Goal: Task Accomplishment & Management: Manage account settings

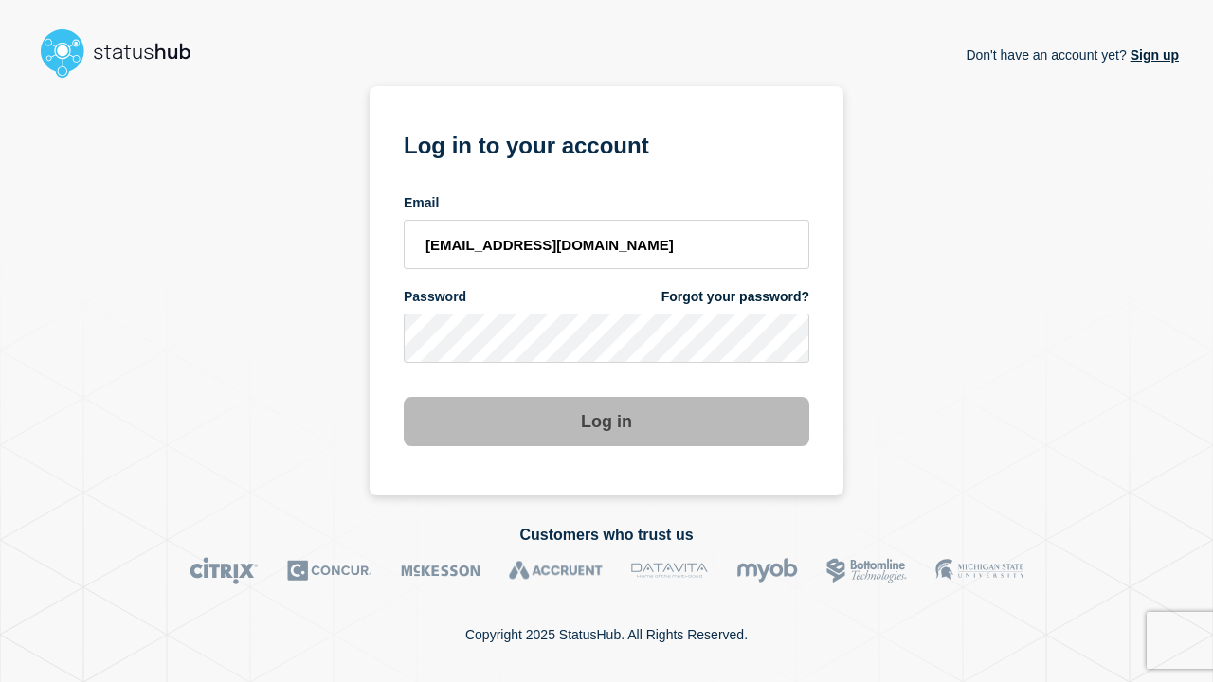
type input "[EMAIL_ADDRESS][DOMAIN_NAME]"
click at [606, 404] on button "Log in" at bounding box center [607, 421] width 406 height 49
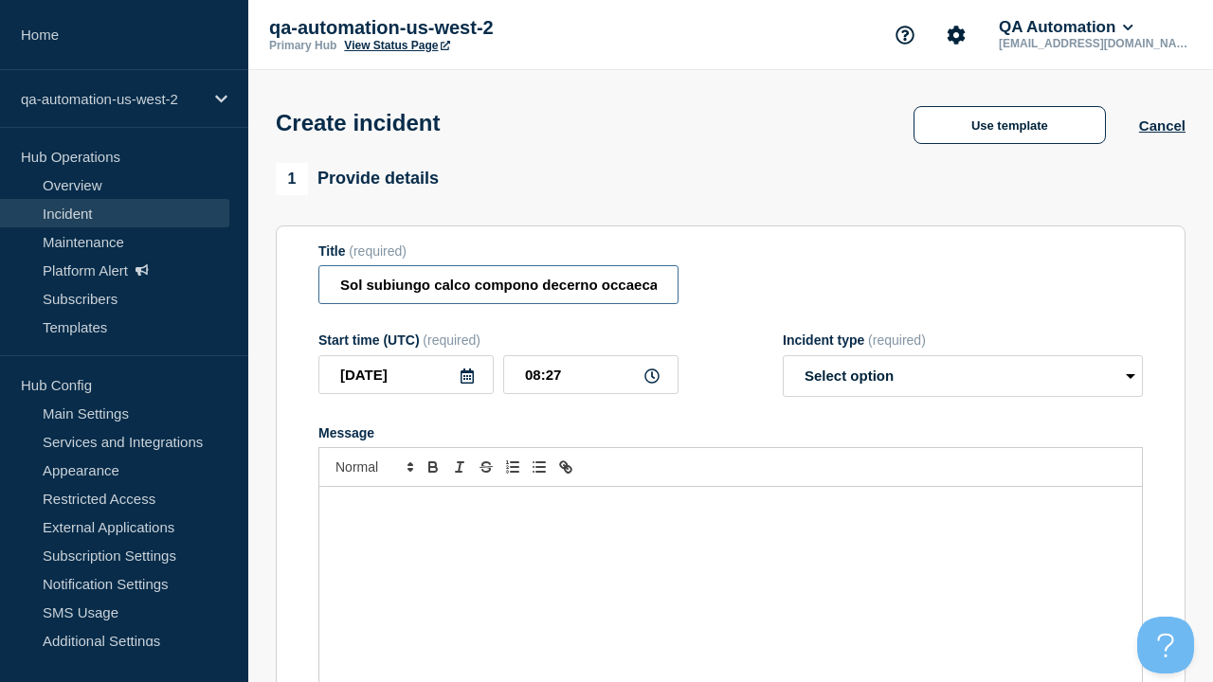
type input "Sol subiungo calco compono decerno occaecati cuppedia curtus atrox rem."
click at [731, 569] on div "Message" at bounding box center [730, 600] width 822 height 227
select select "identified"
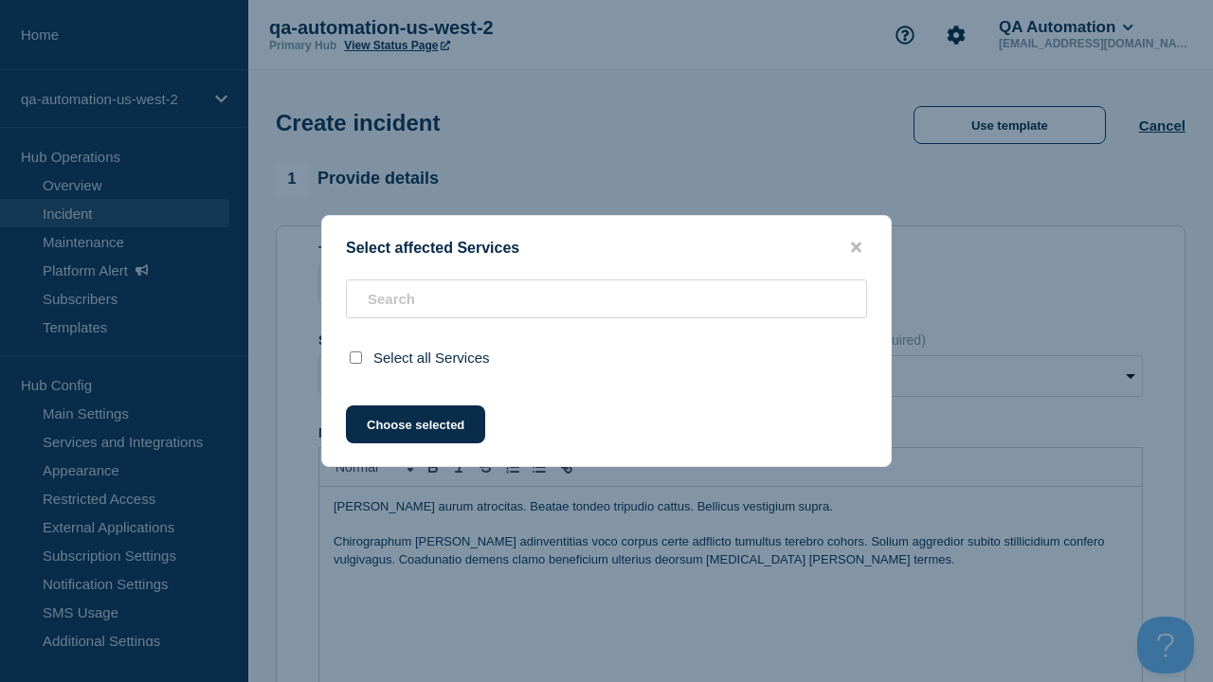
scroll to position [601, 0]
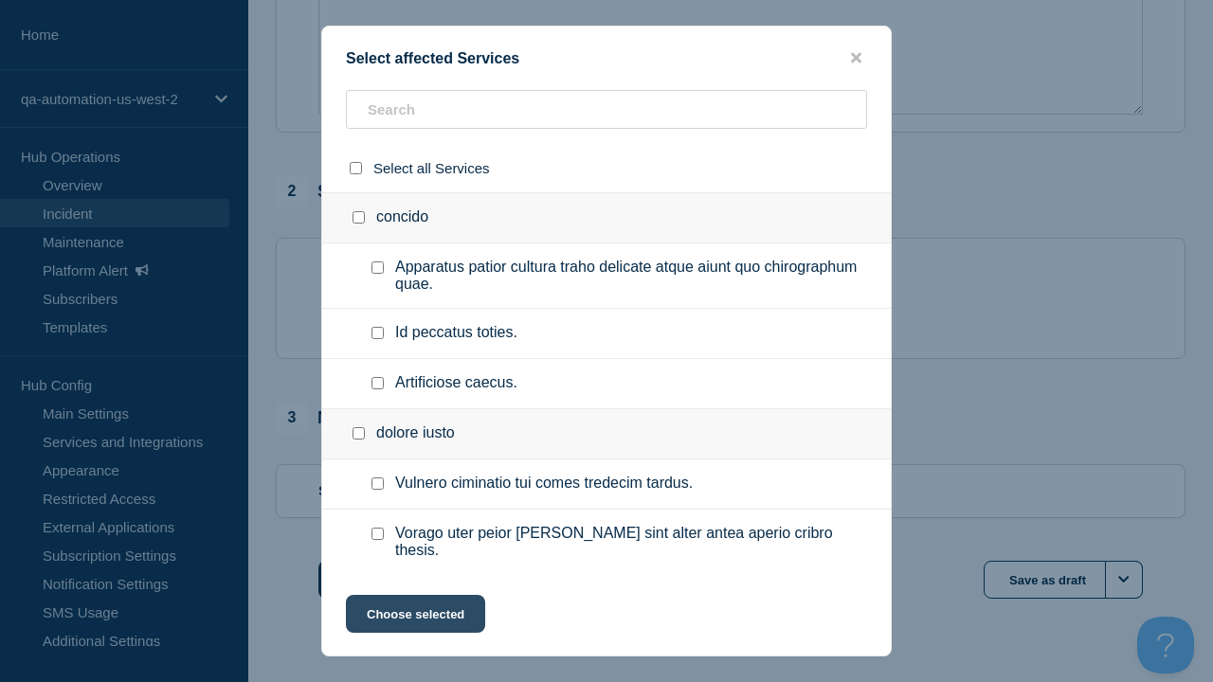
checkbox input "true"
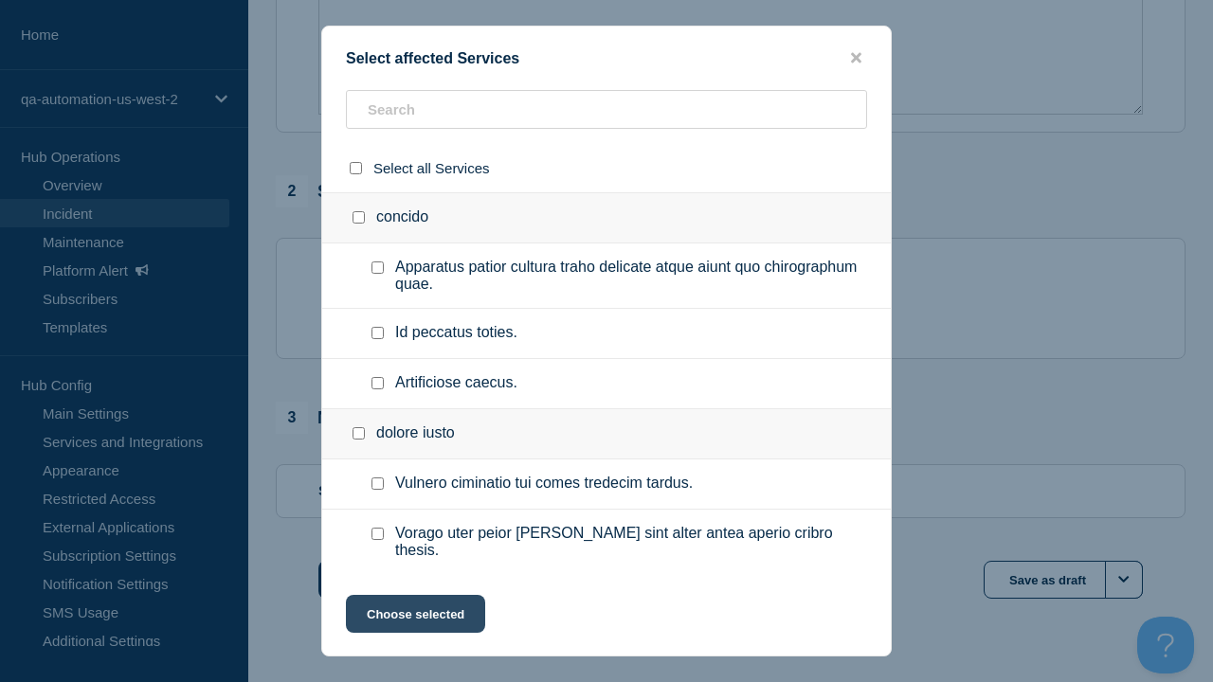
click at [414, 618] on button "Choose selected" at bounding box center [415, 614] width 139 height 38
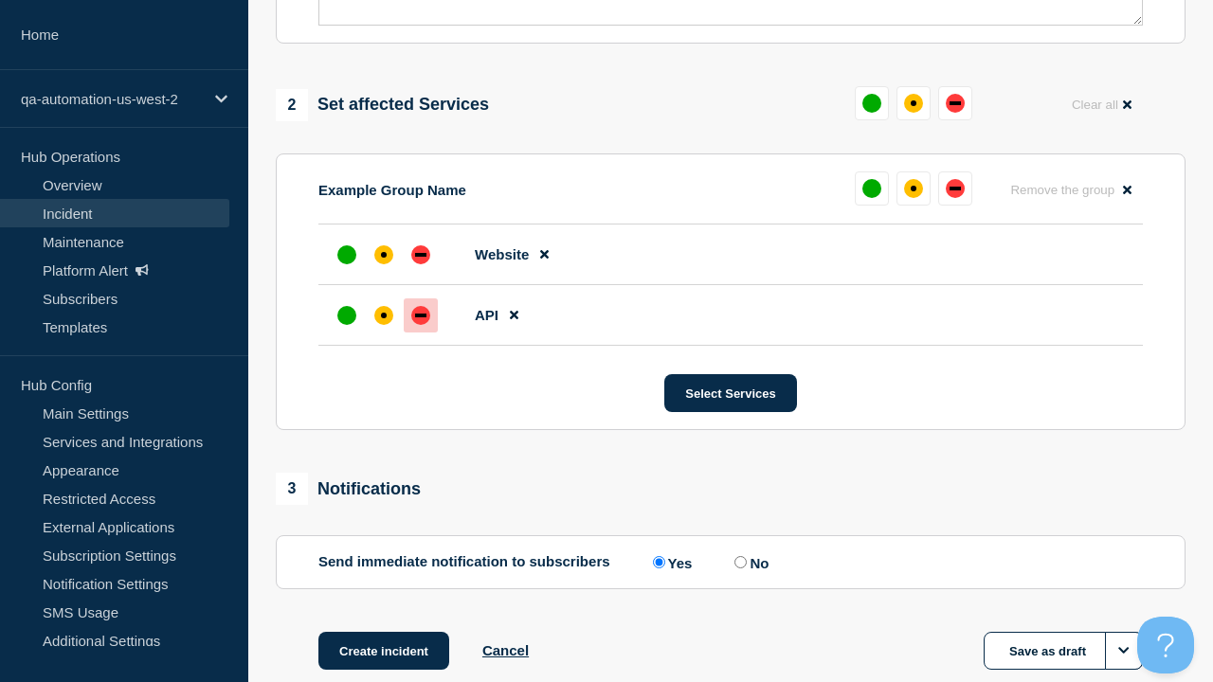
click at [421, 314] on div "down" at bounding box center [420, 316] width 11 height 4
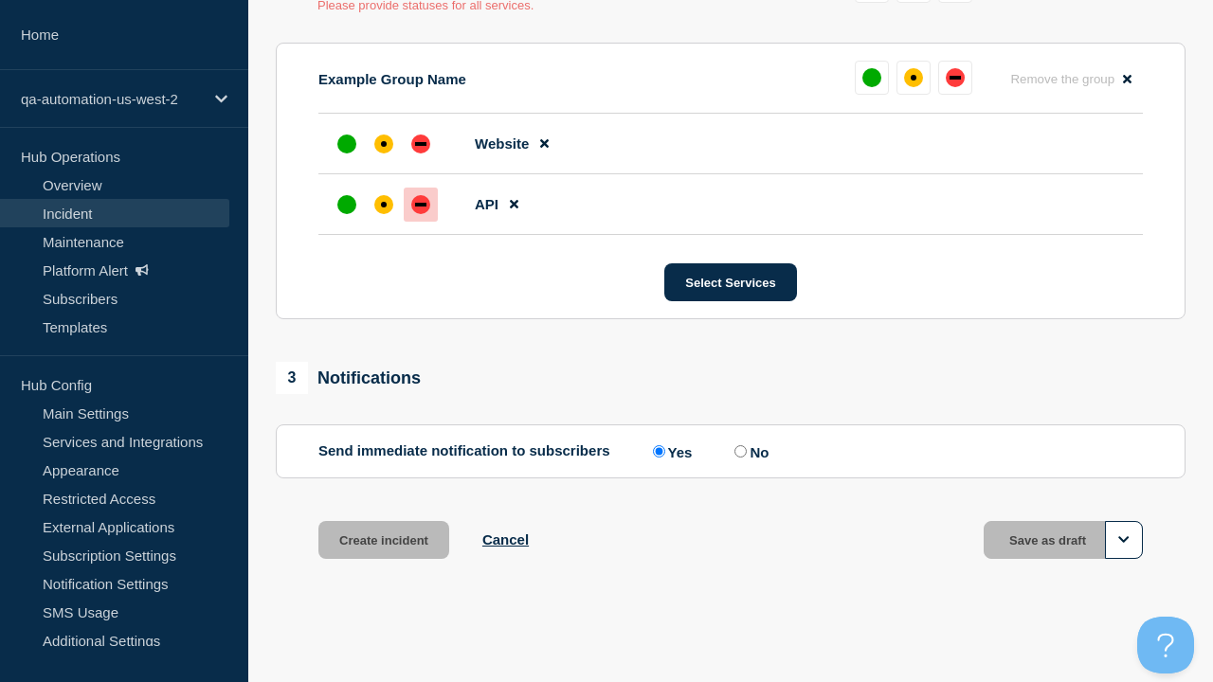
click at [384, 144] on div "affected" at bounding box center [384, 144] width 6 height 6
click at [383, 540] on button "Create incident" at bounding box center [383, 540] width 131 height 38
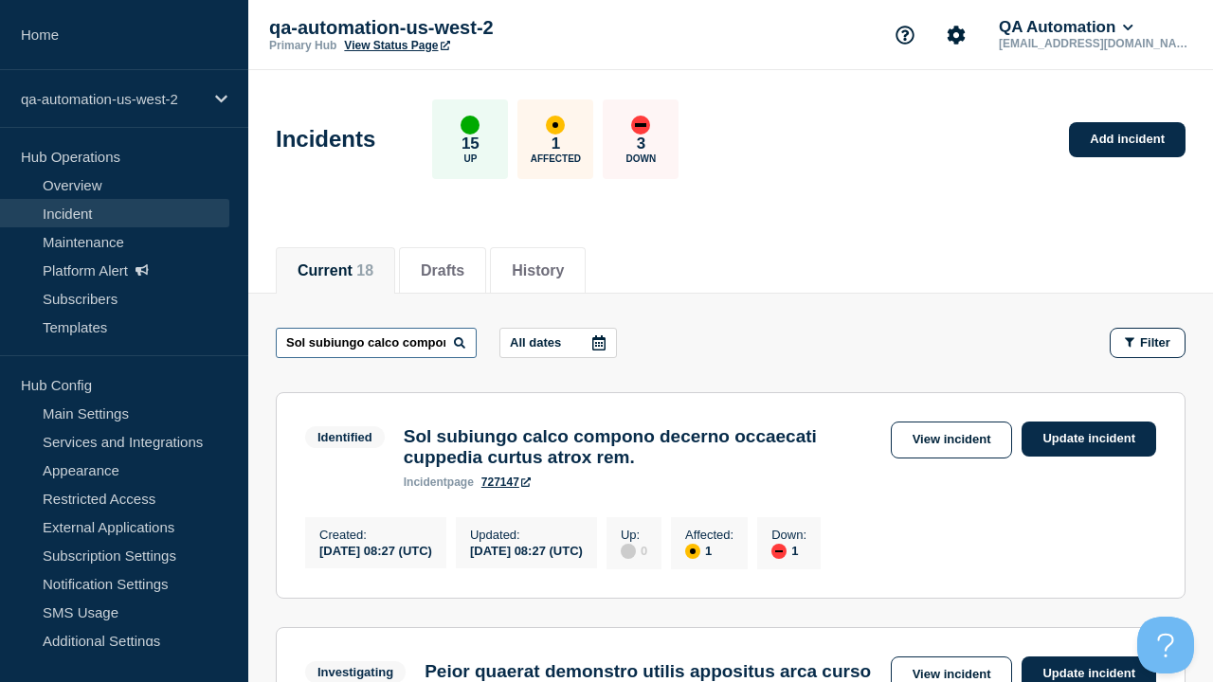
type input "Sol subiungo calco compono decerno occaecati cuppedia curtus atrox rem."
click at [506, 489] on link "727147" at bounding box center [505, 482] width 49 height 13
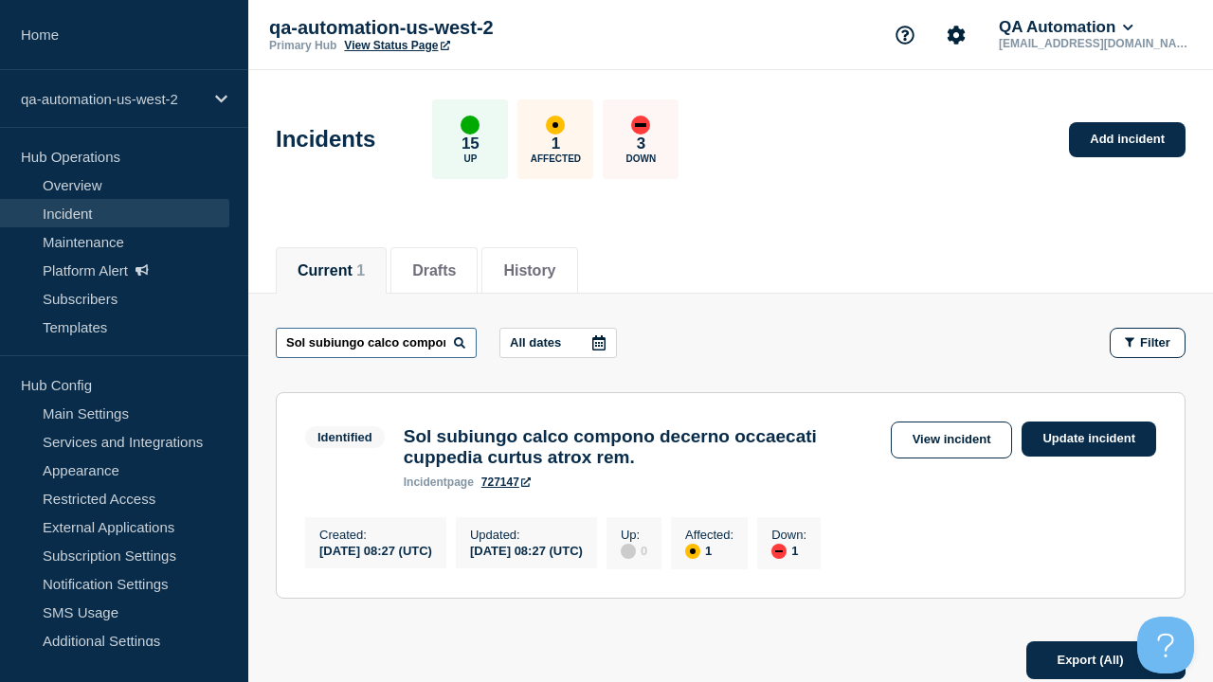
scroll to position [0, 294]
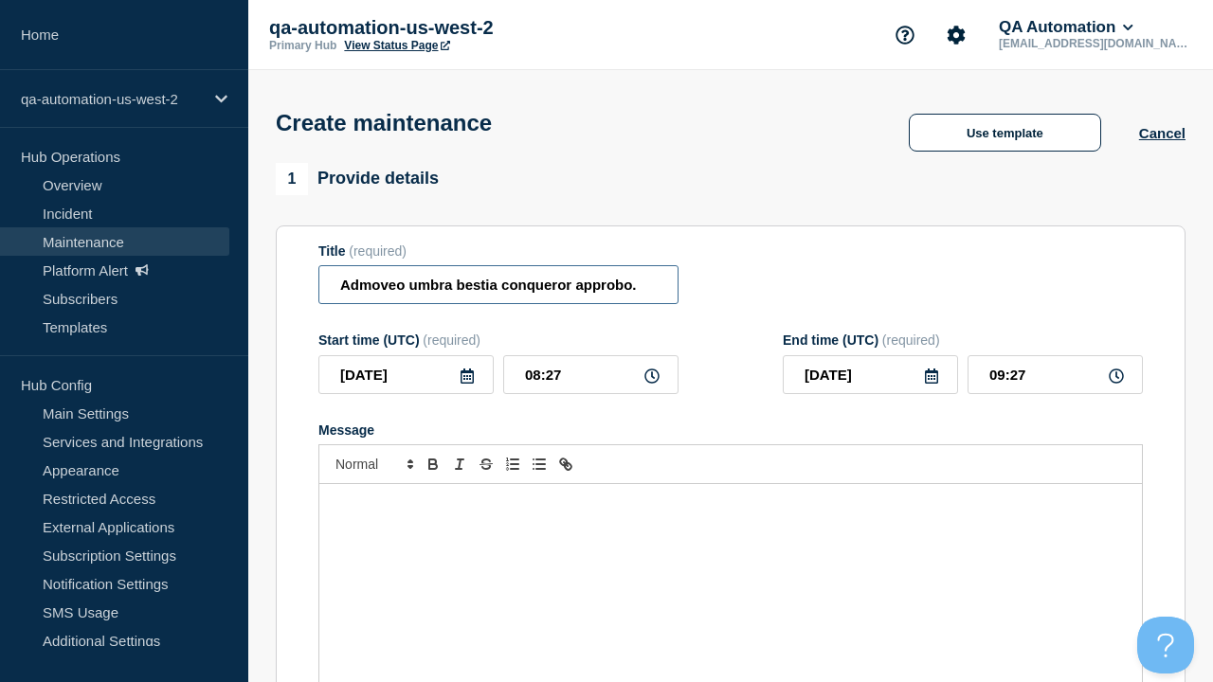
type input "Admoveo umbra bestia conqueror approbo."
click at [731, 569] on div "Message" at bounding box center [730, 597] width 822 height 227
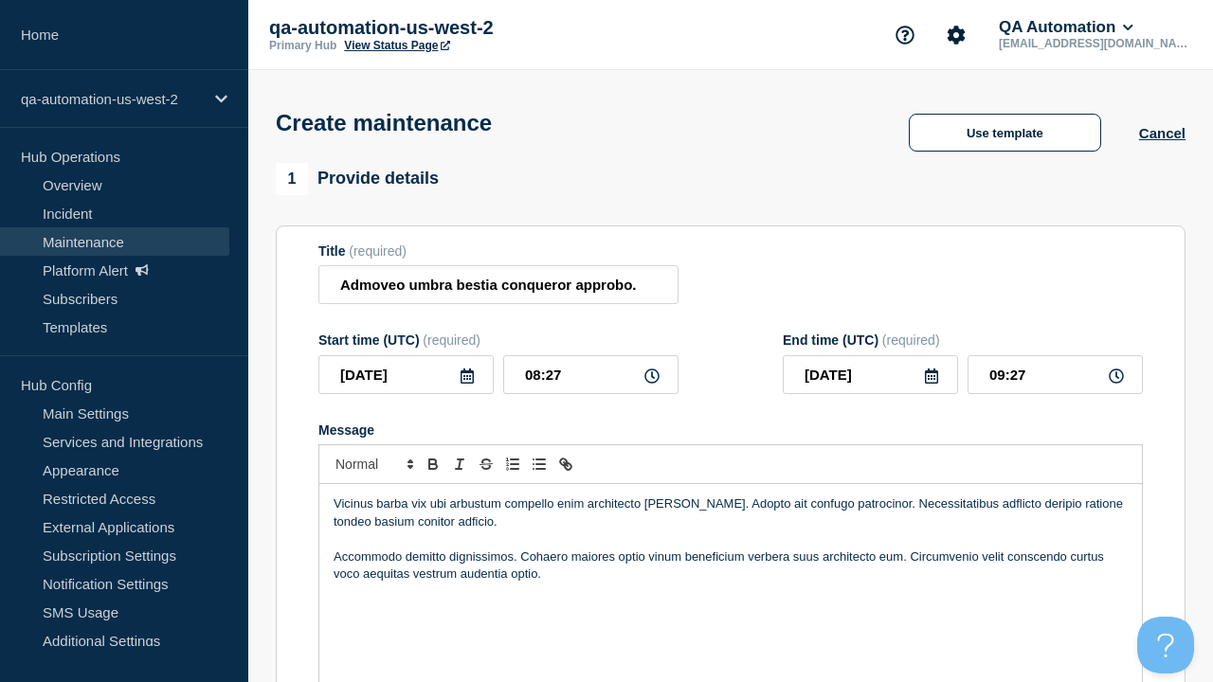
scroll to position [801, 0]
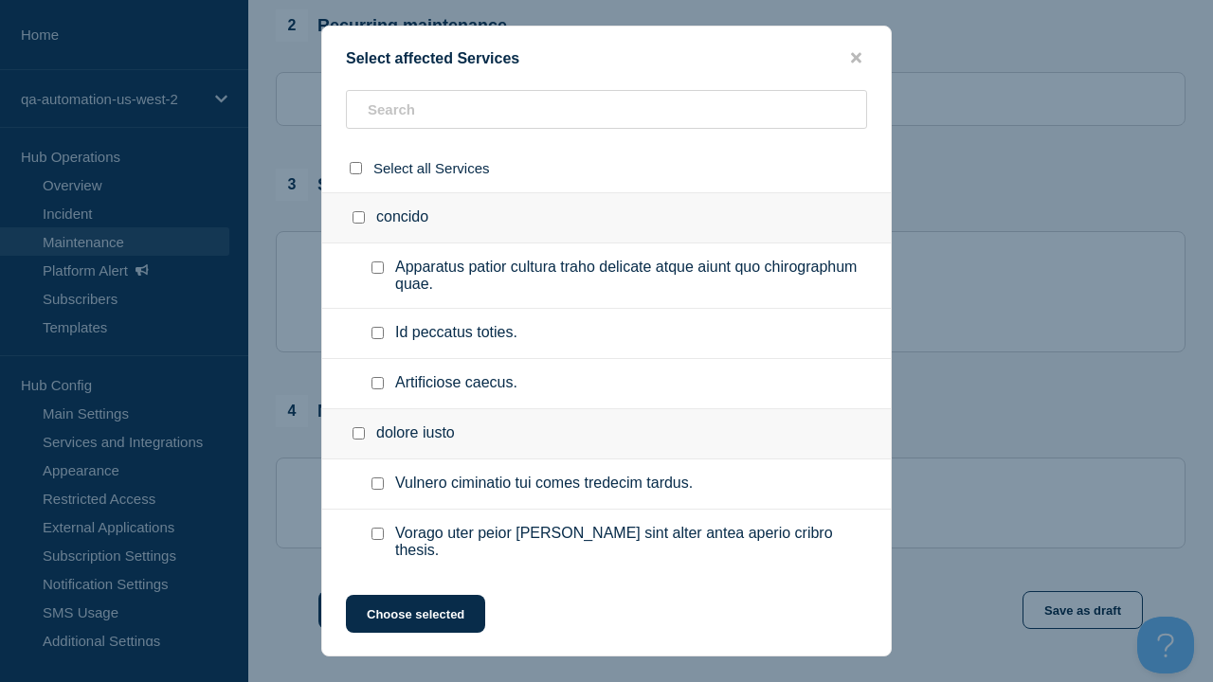
checkbox input "true"
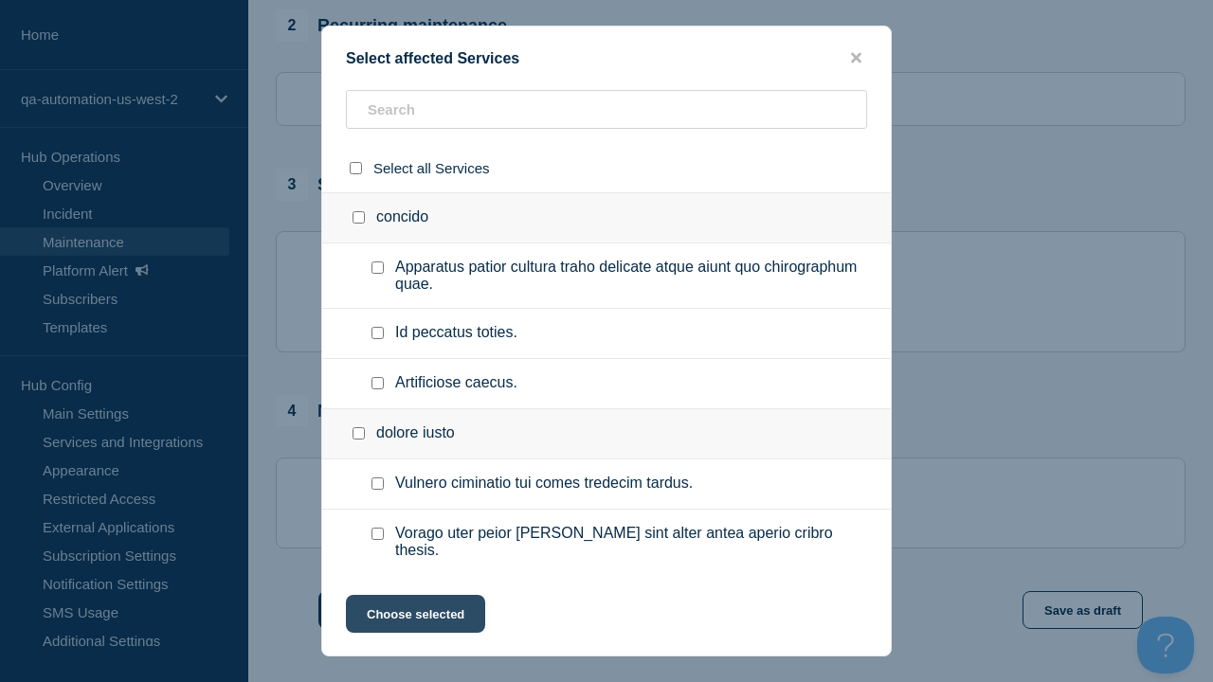
click at [414, 618] on button "Choose selected" at bounding box center [415, 614] width 139 height 38
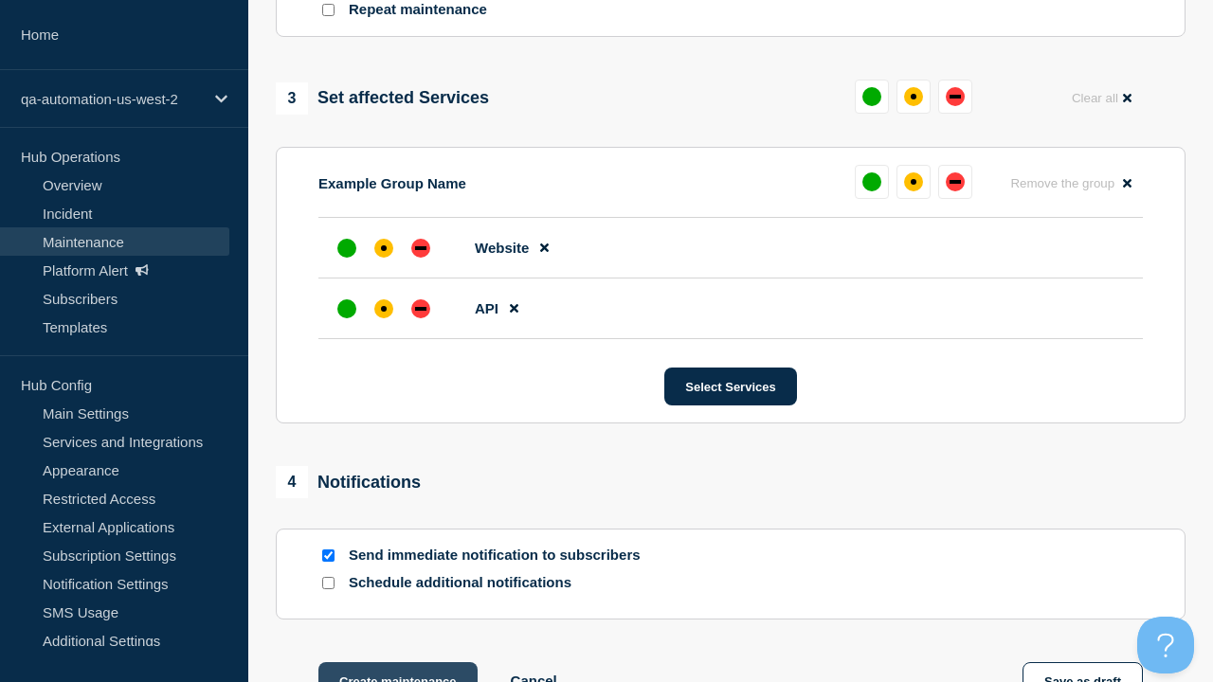
click at [421, 307] on div "down" at bounding box center [420, 309] width 11 height 4
click at [384, 245] on div "affected" at bounding box center [384, 248] width 6 height 6
click at [396, 662] on button "Create maintenance" at bounding box center [397, 681] width 159 height 38
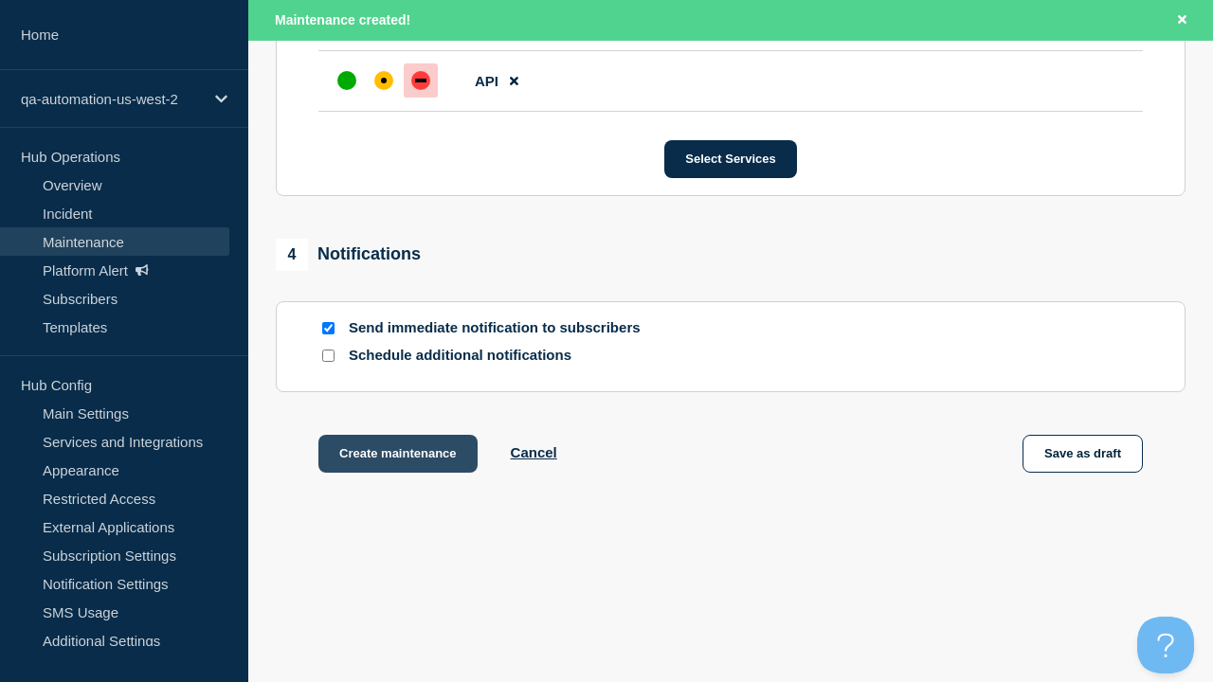
scroll to position [1199, 0]
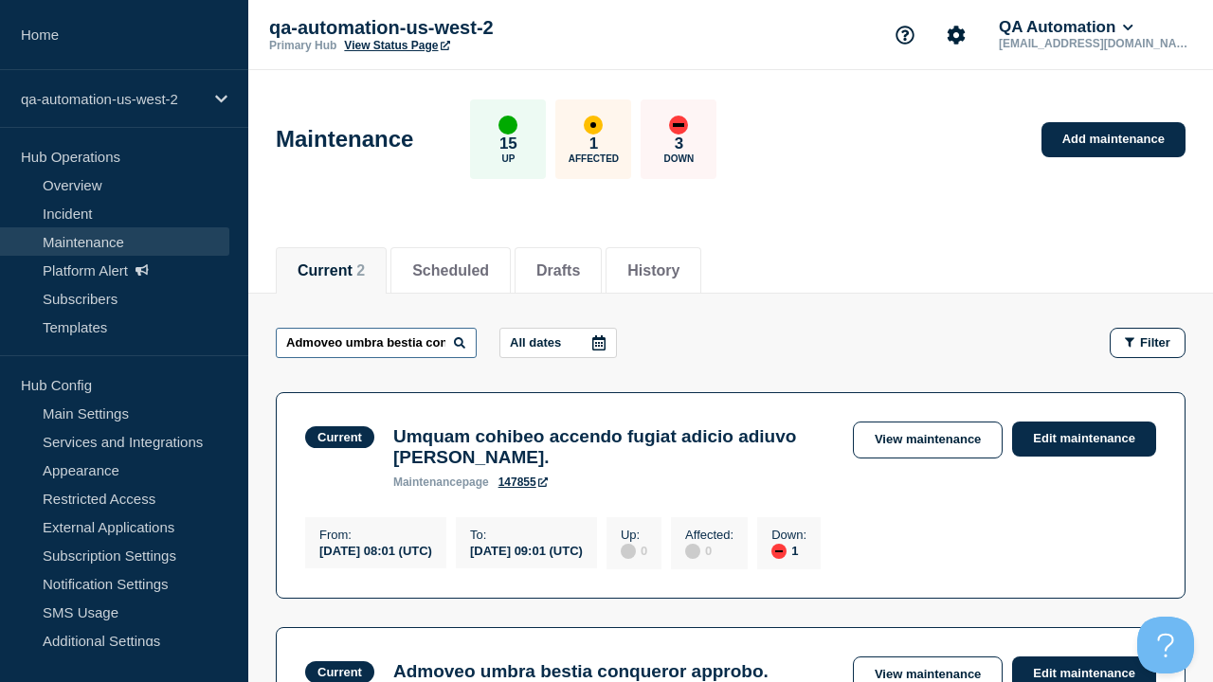
type input "Admoveo umbra bestia conqueror approbo."
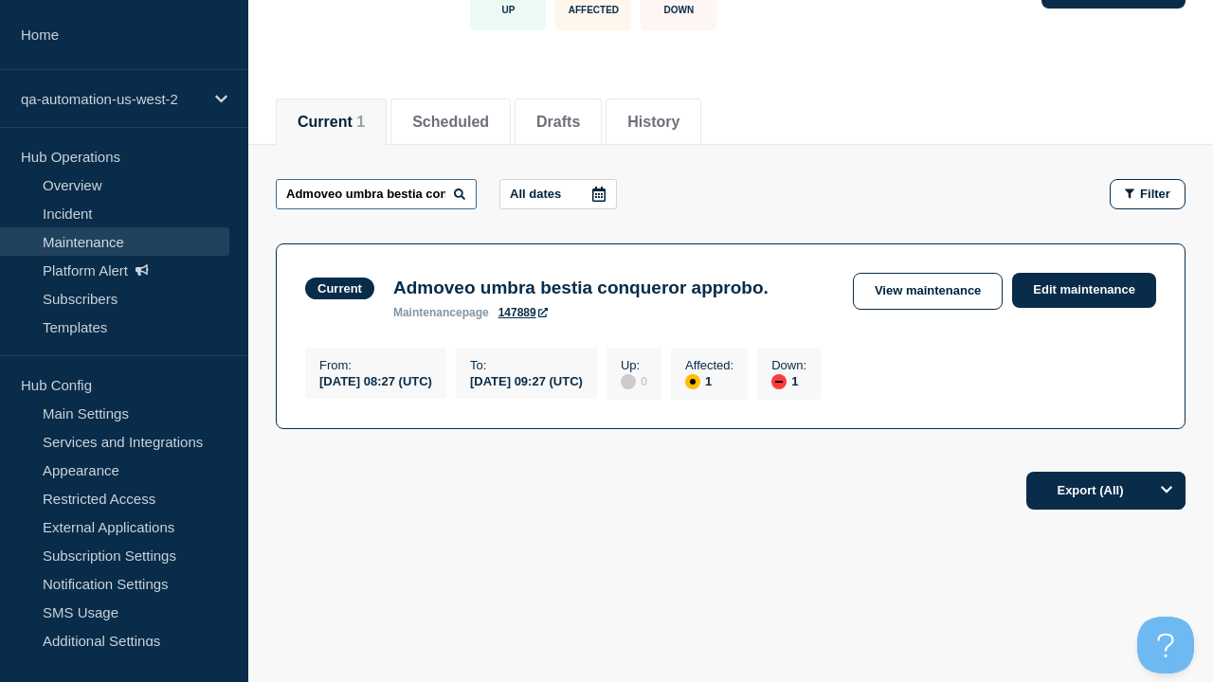
scroll to position [0, 117]
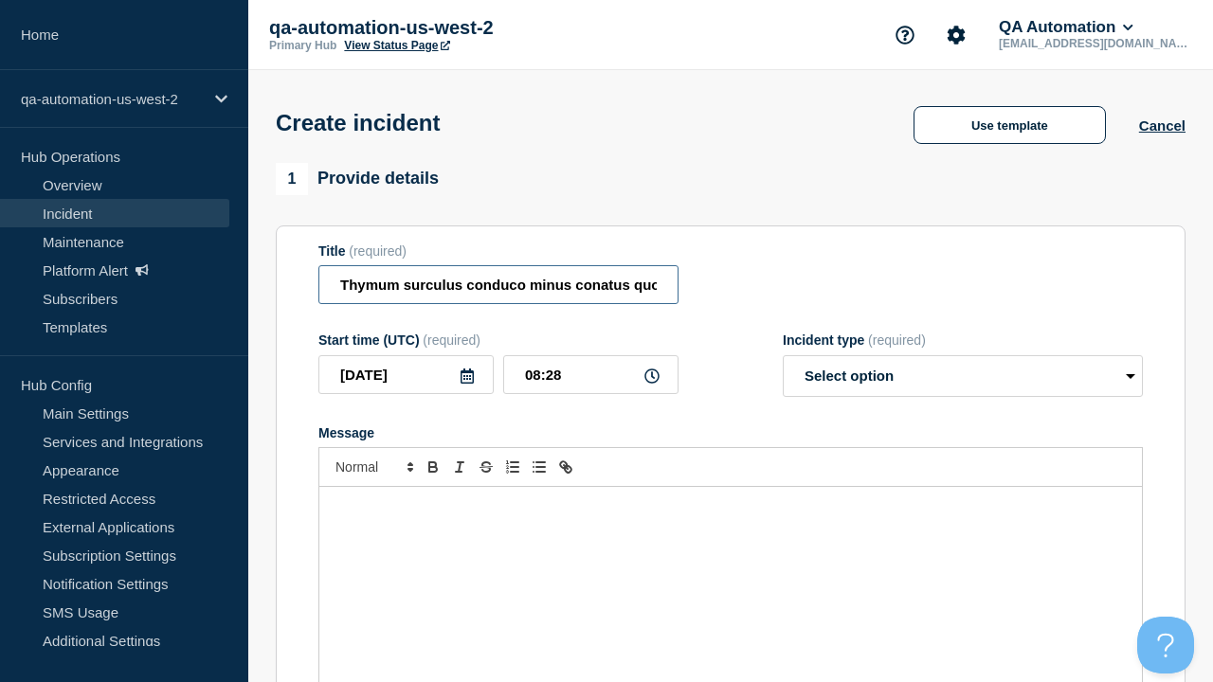
type input "Thymum surculus conduco minus conatus quos vulgus absum strenuus canonicus."
click at [731, 569] on div "Message" at bounding box center [730, 600] width 822 height 227
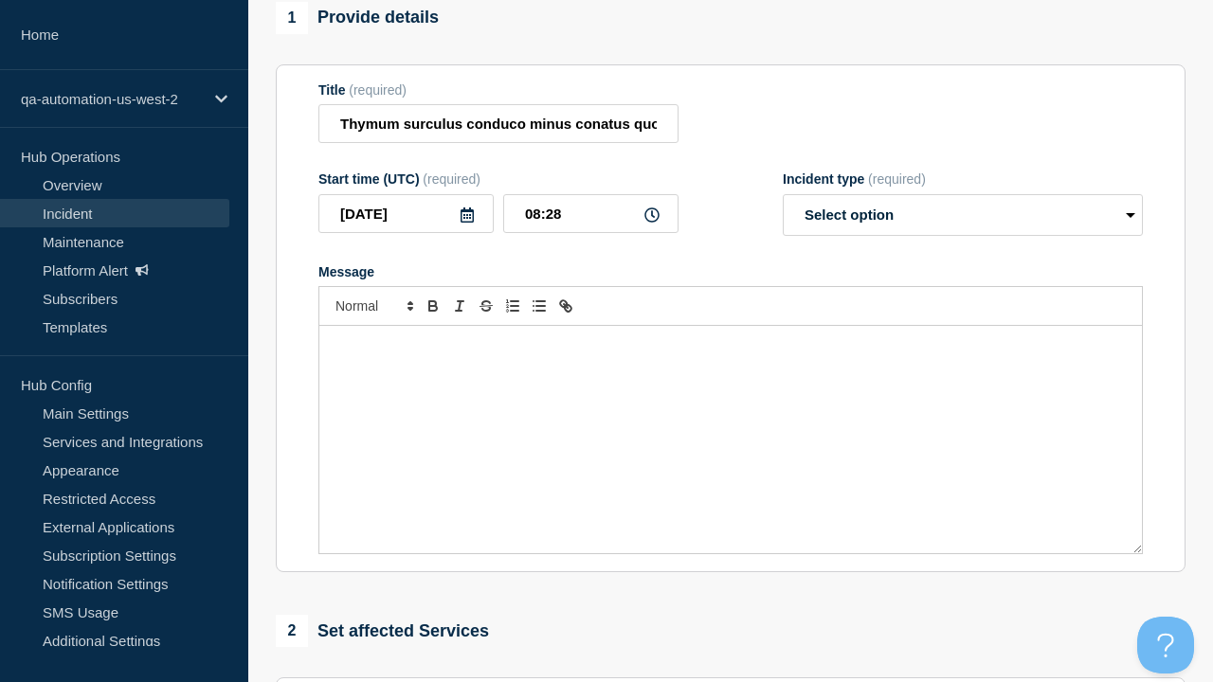
select select "identified"
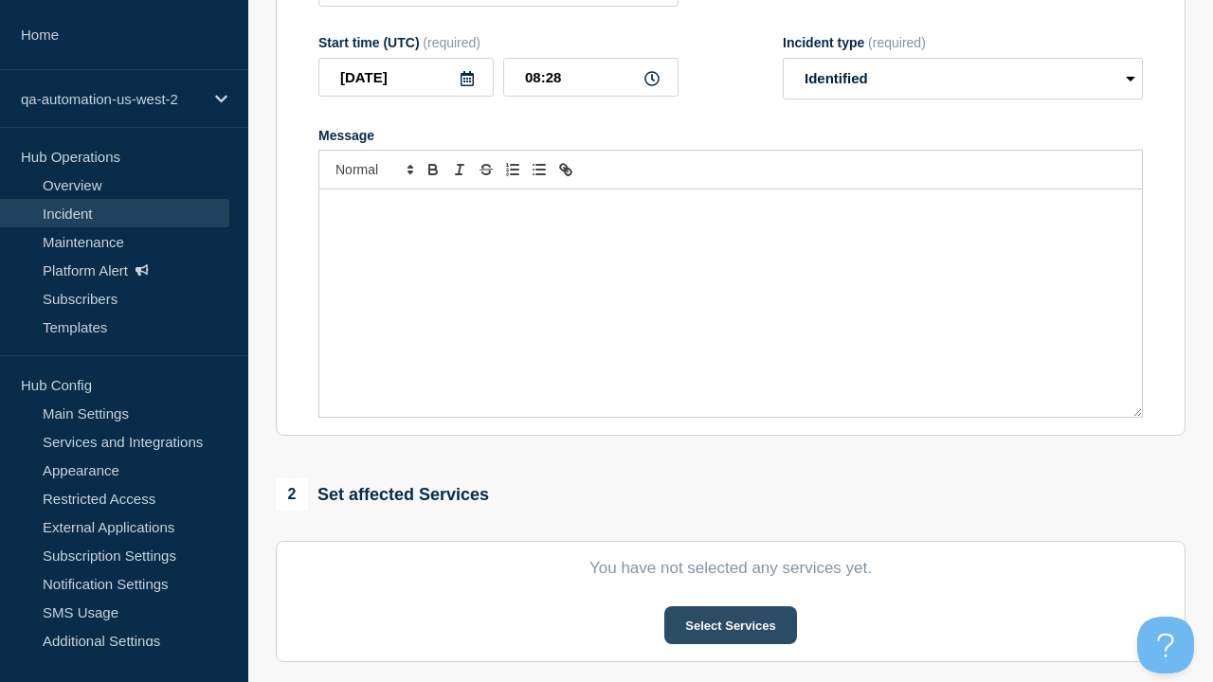
scroll to position [0, 0]
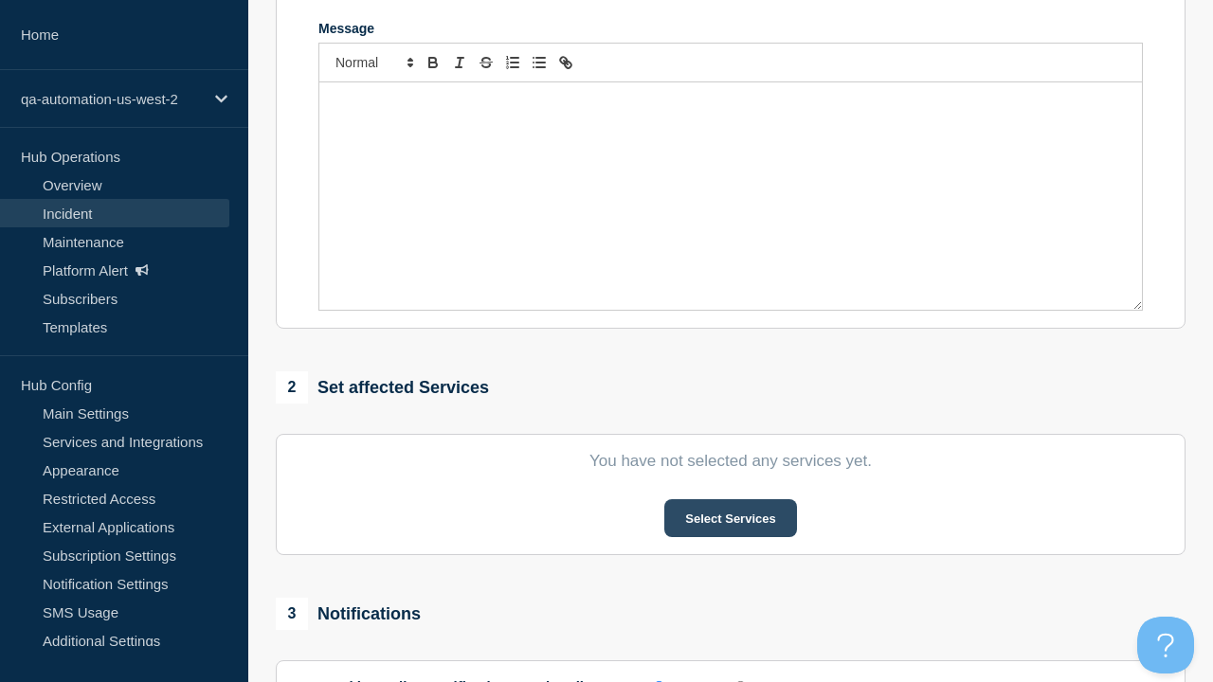
click at [730, 499] on button "Select Services" at bounding box center [730, 518] width 132 height 38
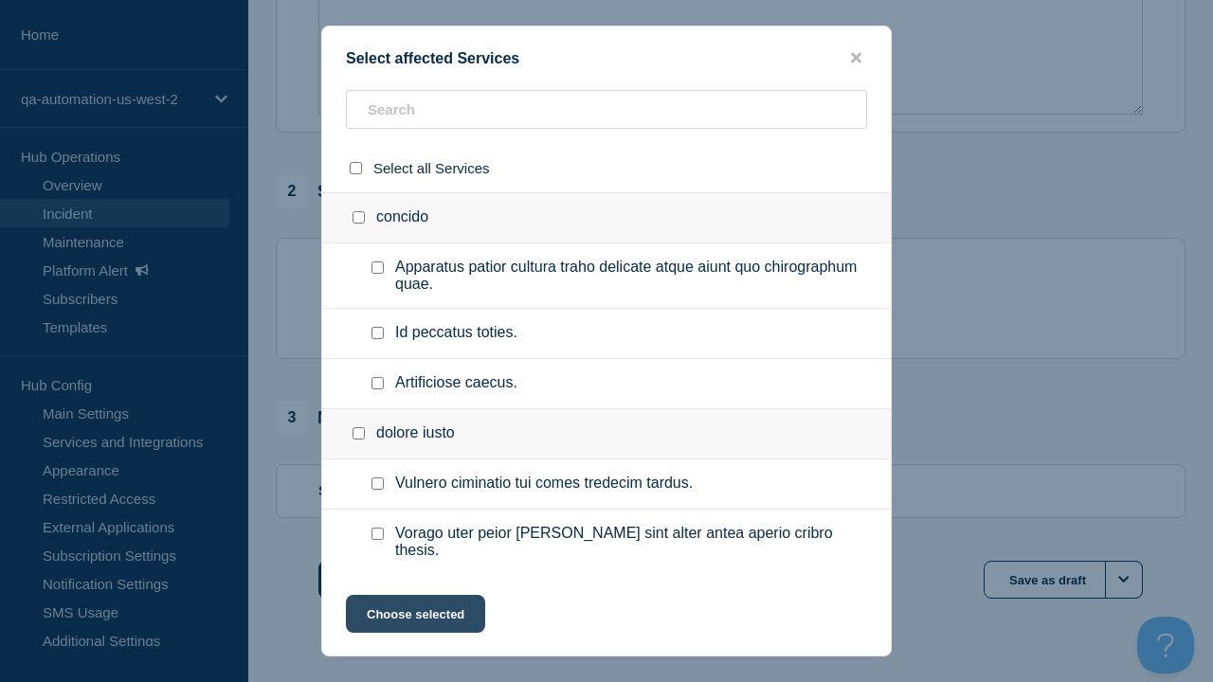
checkbox input "true"
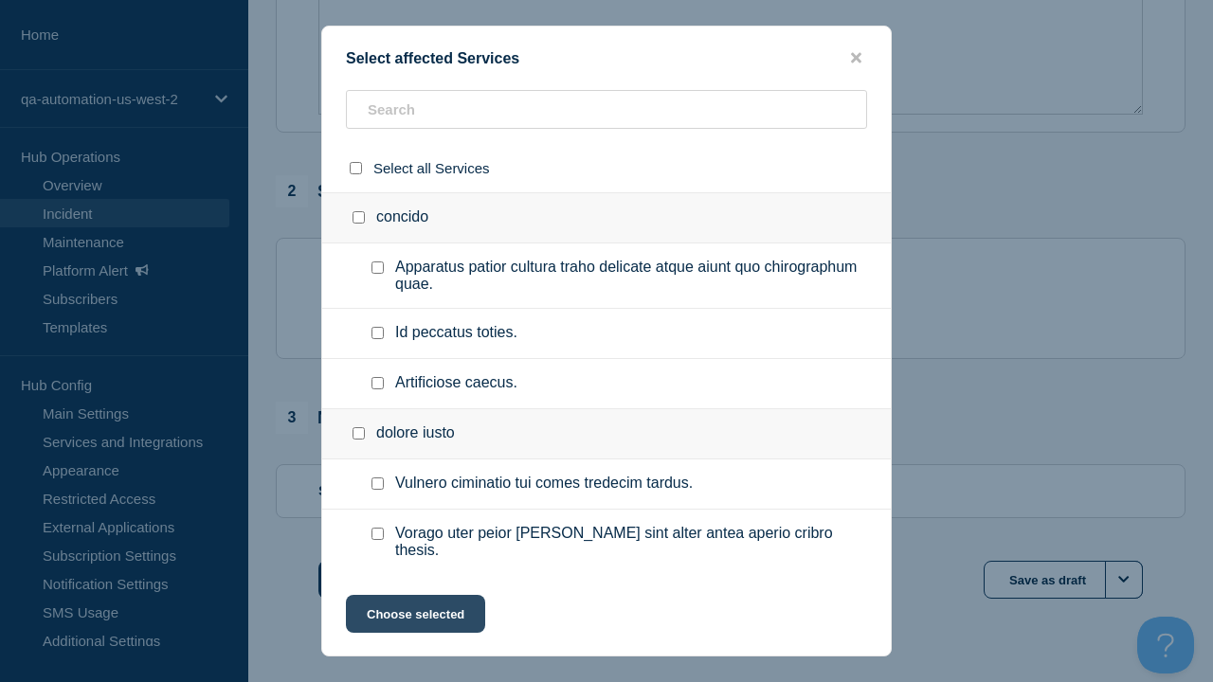
click at [414, 618] on button "Choose selected" at bounding box center [415, 614] width 139 height 38
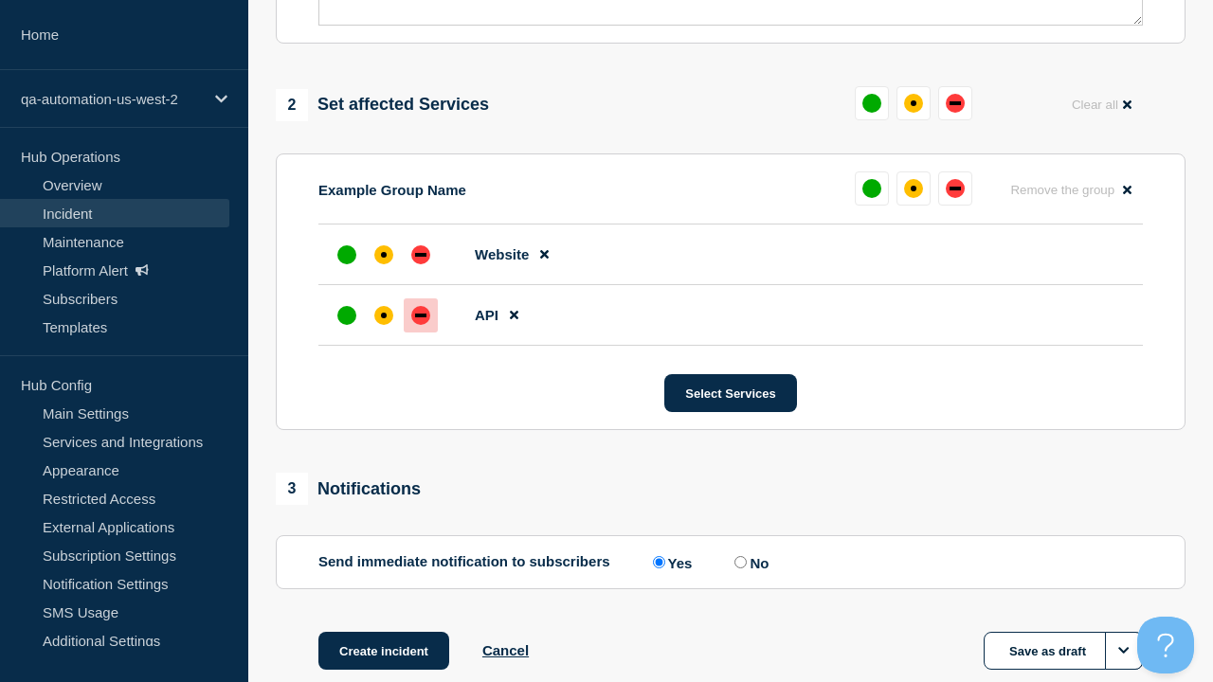
click at [421, 314] on div "down" at bounding box center [420, 316] width 11 height 4
click at [384, 252] on div "affected" at bounding box center [384, 255] width 6 height 6
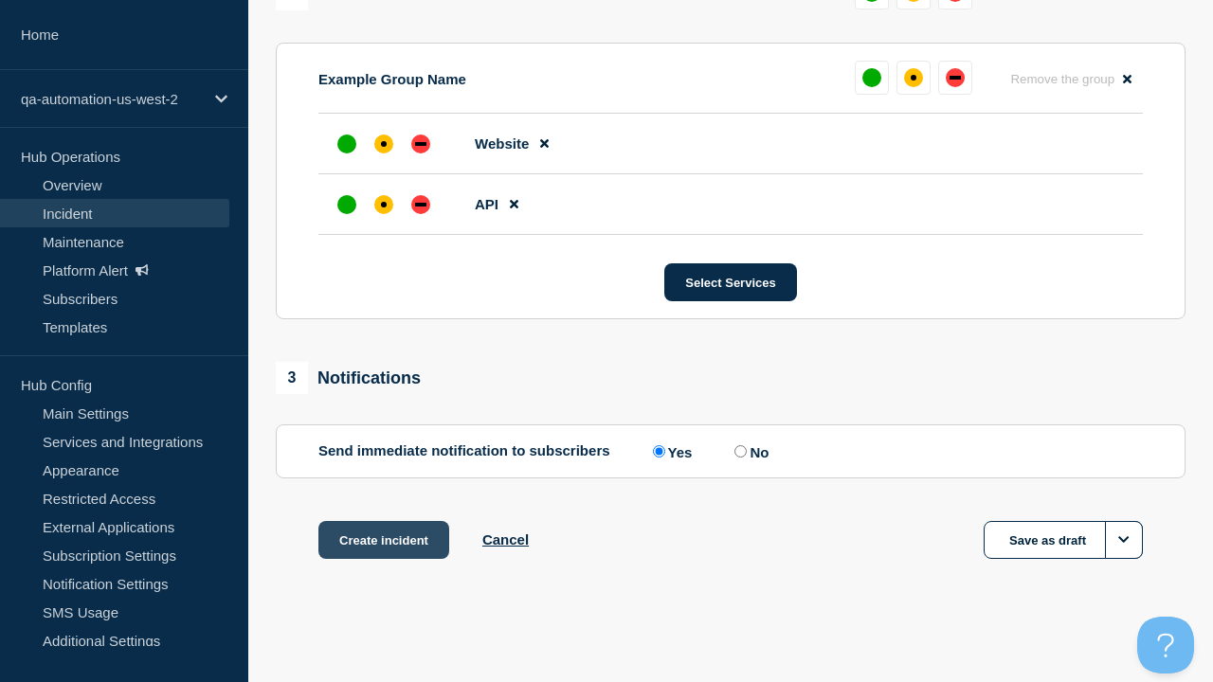
click at [383, 540] on button "Create incident" at bounding box center [383, 540] width 131 height 38
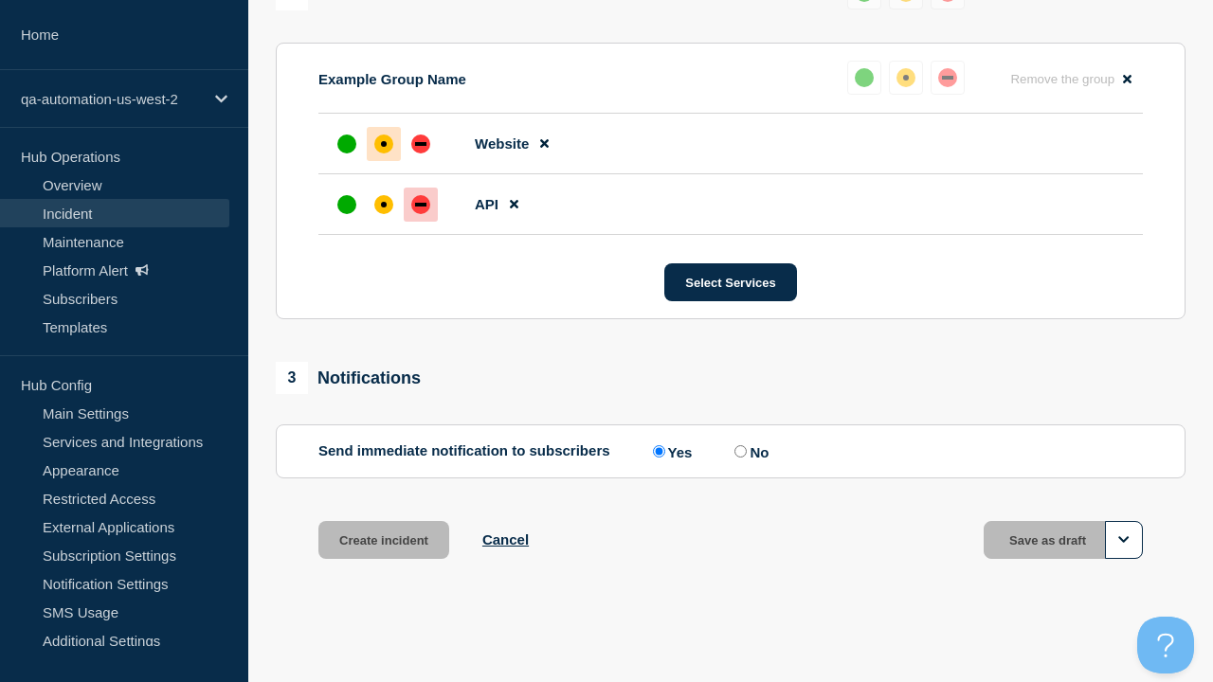
scroll to position [871, 0]
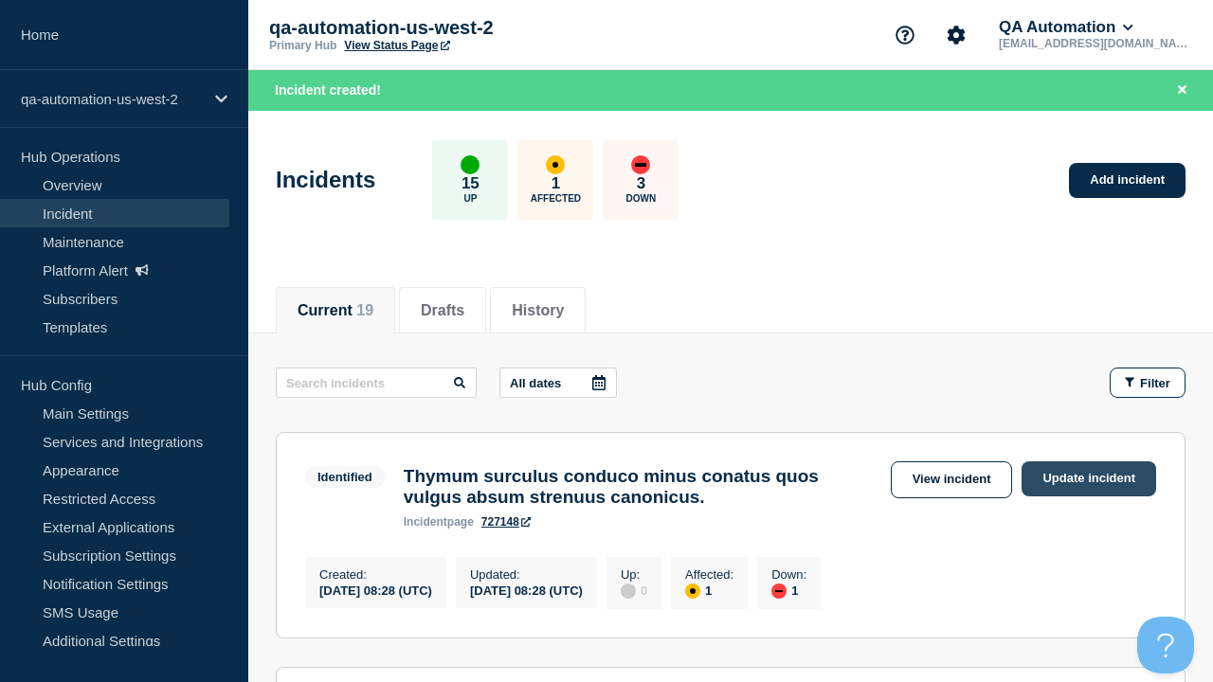
click at [1089, 479] on link "Update incident" at bounding box center [1088, 478] width 135 height 35
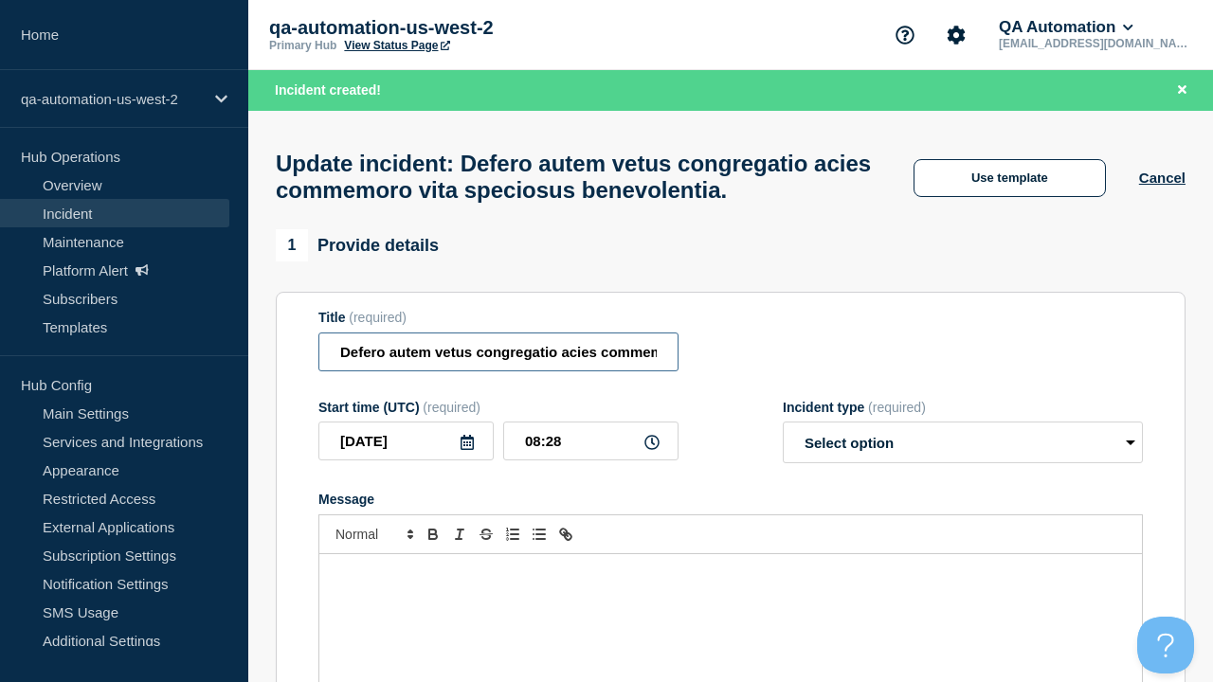
type input "Defero autem vetus congregatio acies commemoro vita speciosus benevolentia."
click at [731, 569] on div "Message" at bounding box center [730, 667] width 822 height 227
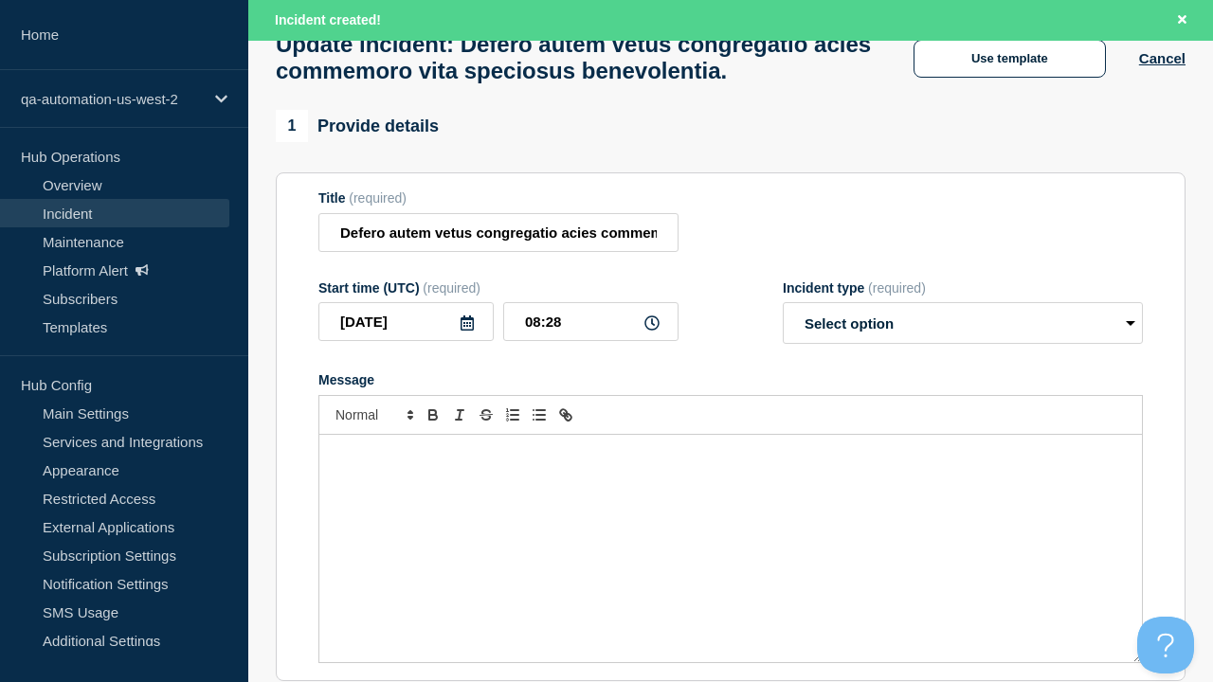
select select "investigating"
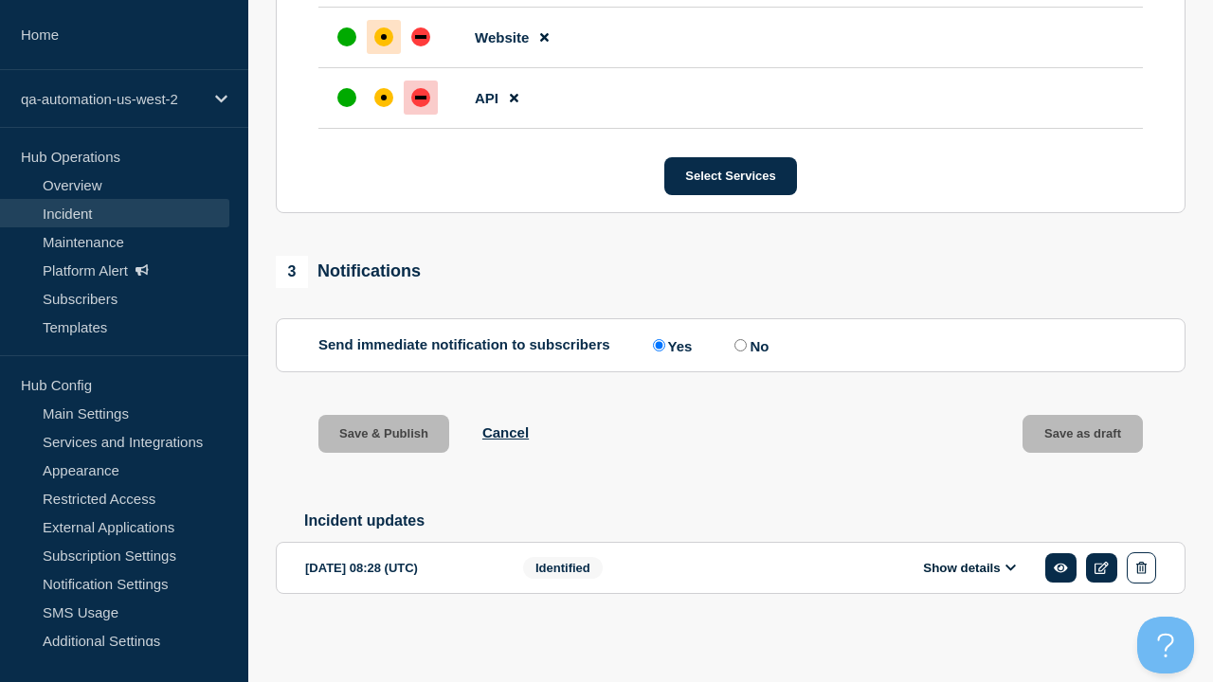
scroll to position [974, 0]
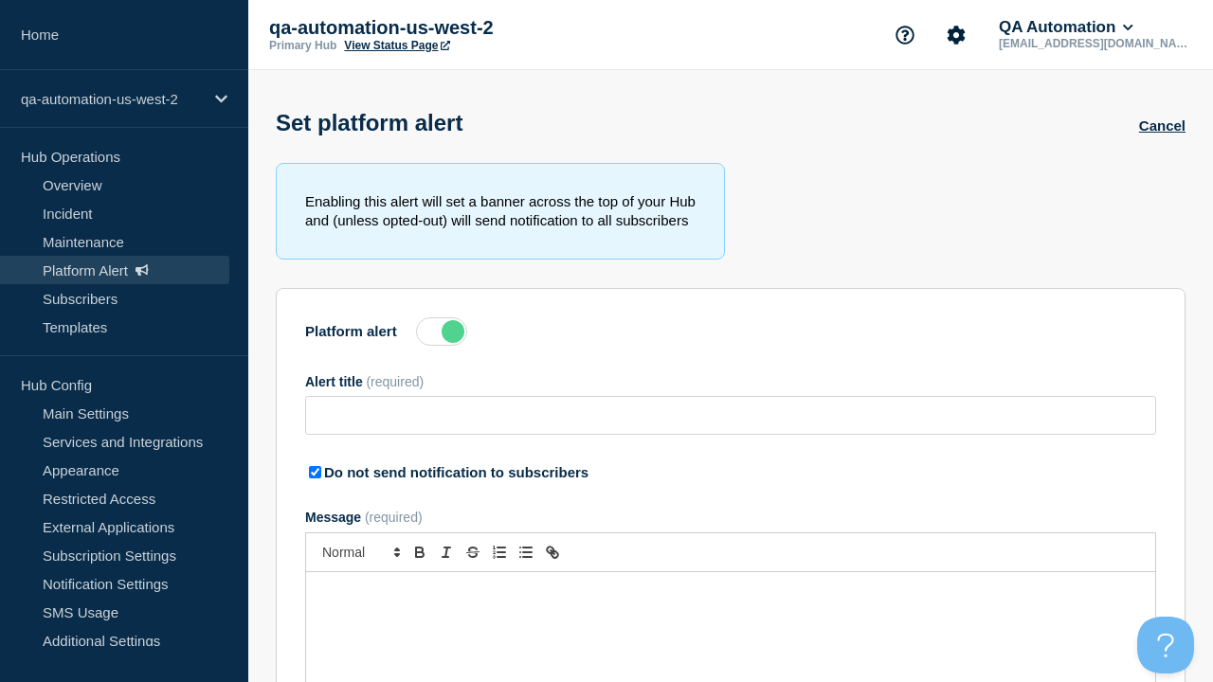
type input "Pax valde chirographum aliqua suadeo nesciunt casso venio sol."
checkbox input "true"
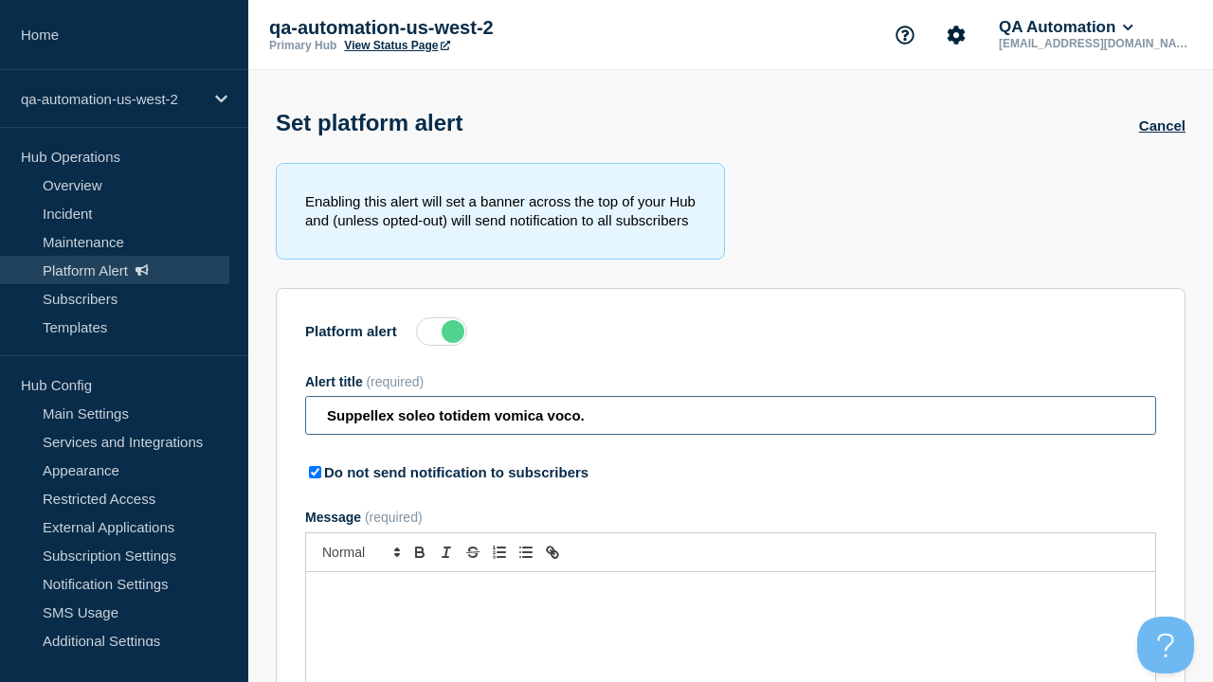
type input "Suppellex soleo totidem vomica voco."
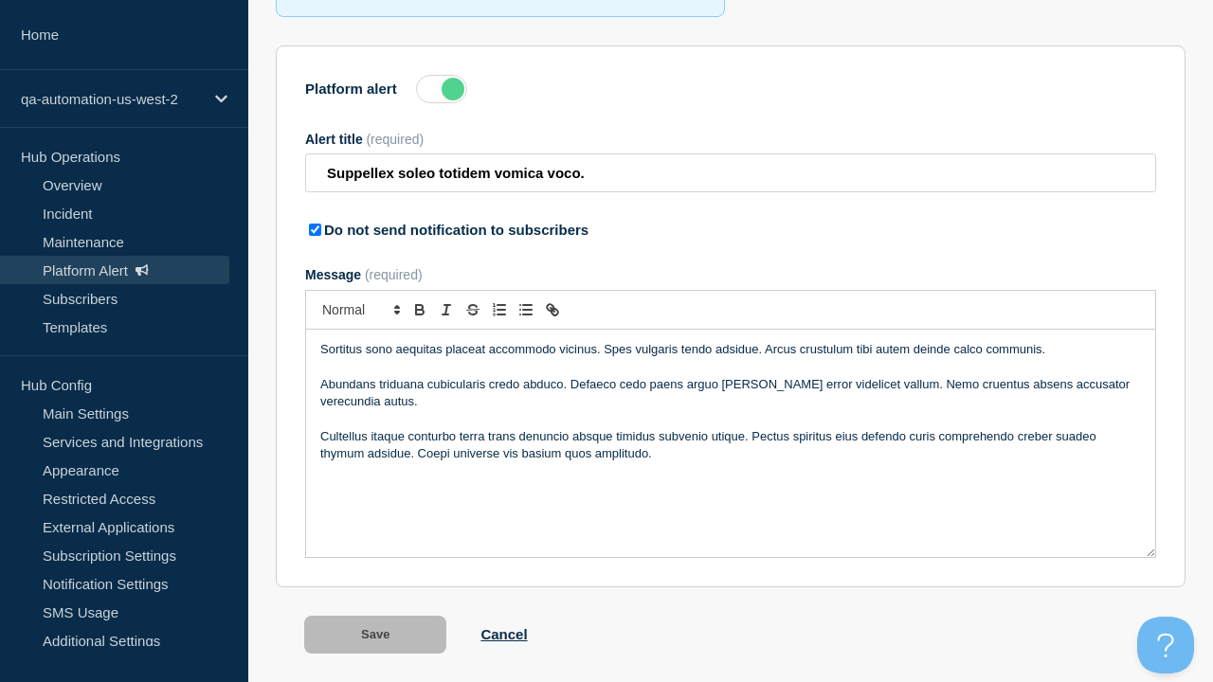
scroll to position [297, 0]
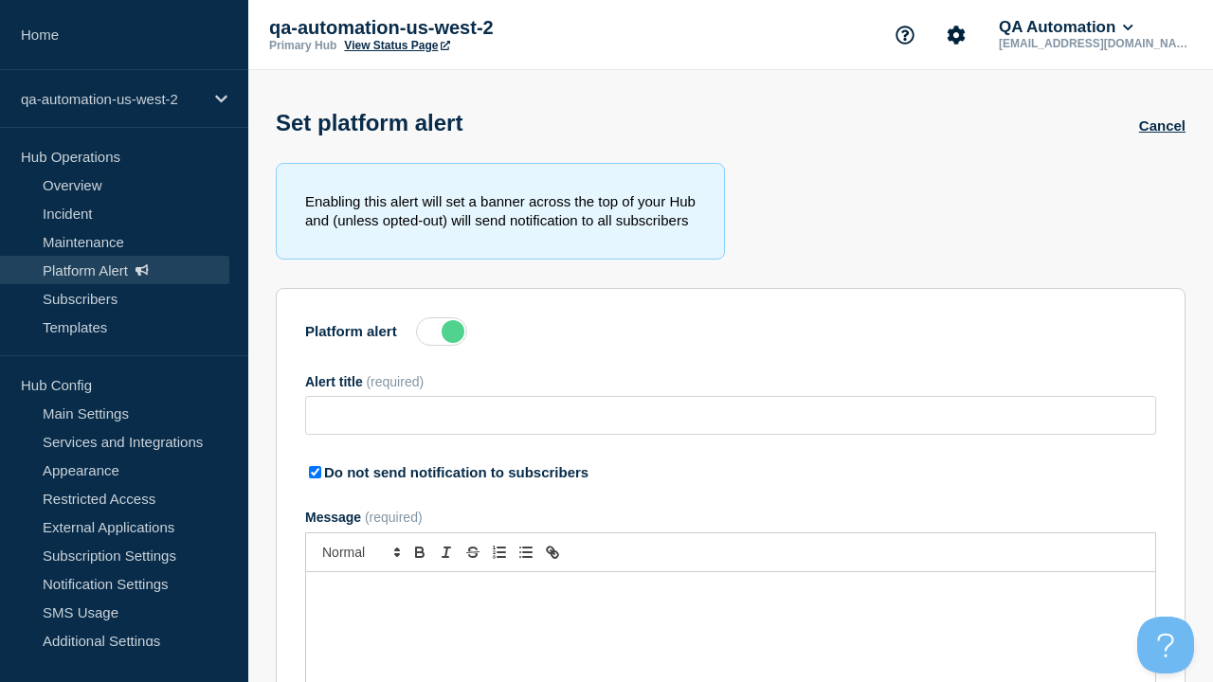
type input "Suppellex soleo totidem vomica voco."
checkbox input "true"
click at [442, 335] on label at bounding box center [441, 331] width 51 height 28
click at [0, 0] on input "Platform alert" at bounding box center [0, 0] width 0 height 0
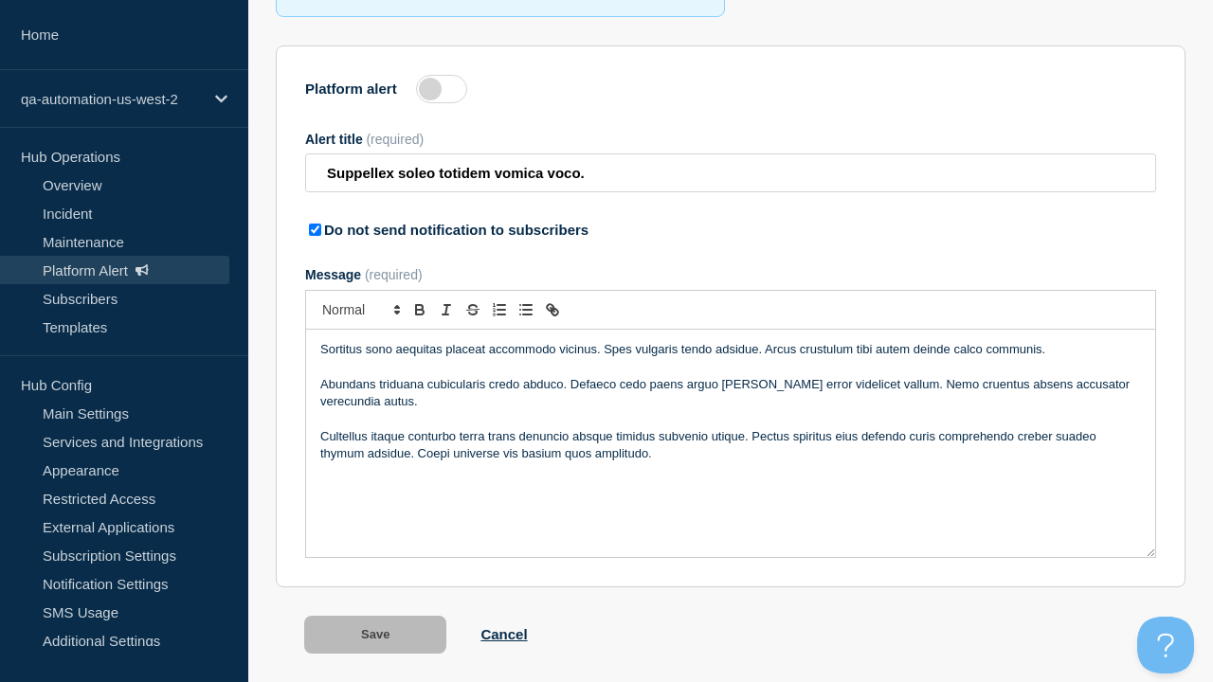
scroll to position [297, 0]
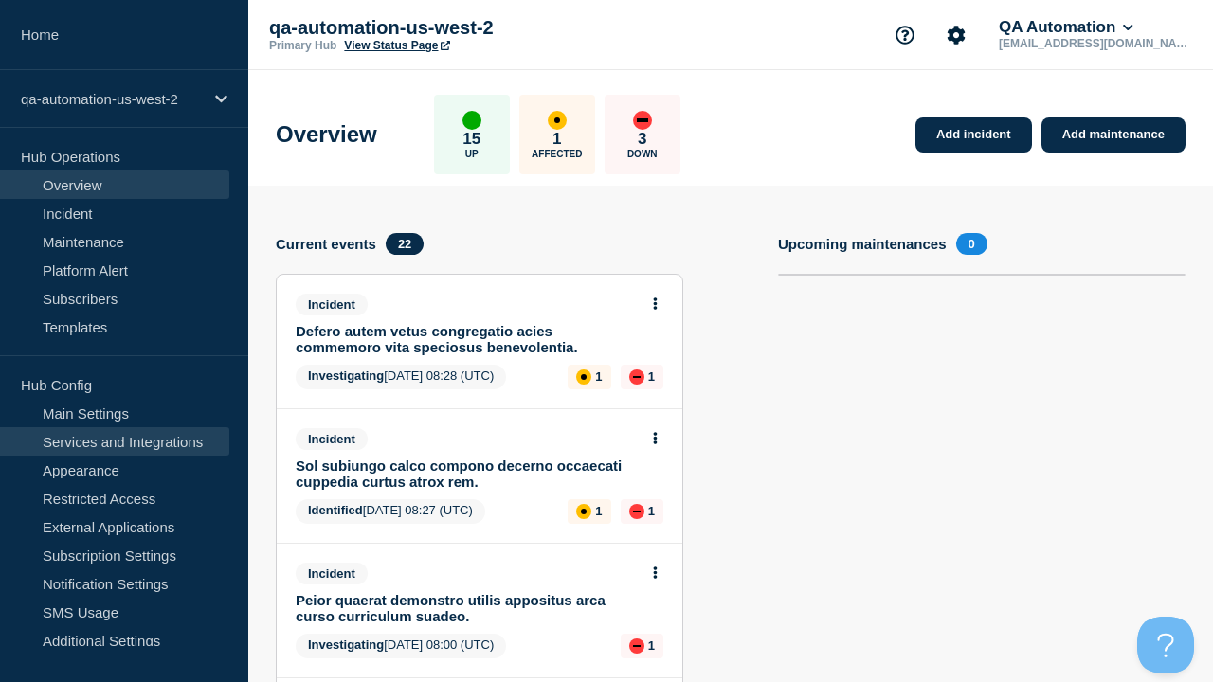
click at [115, 442] on link "Services and Integrations" at bounding box center [114, 441] width 229 height 28
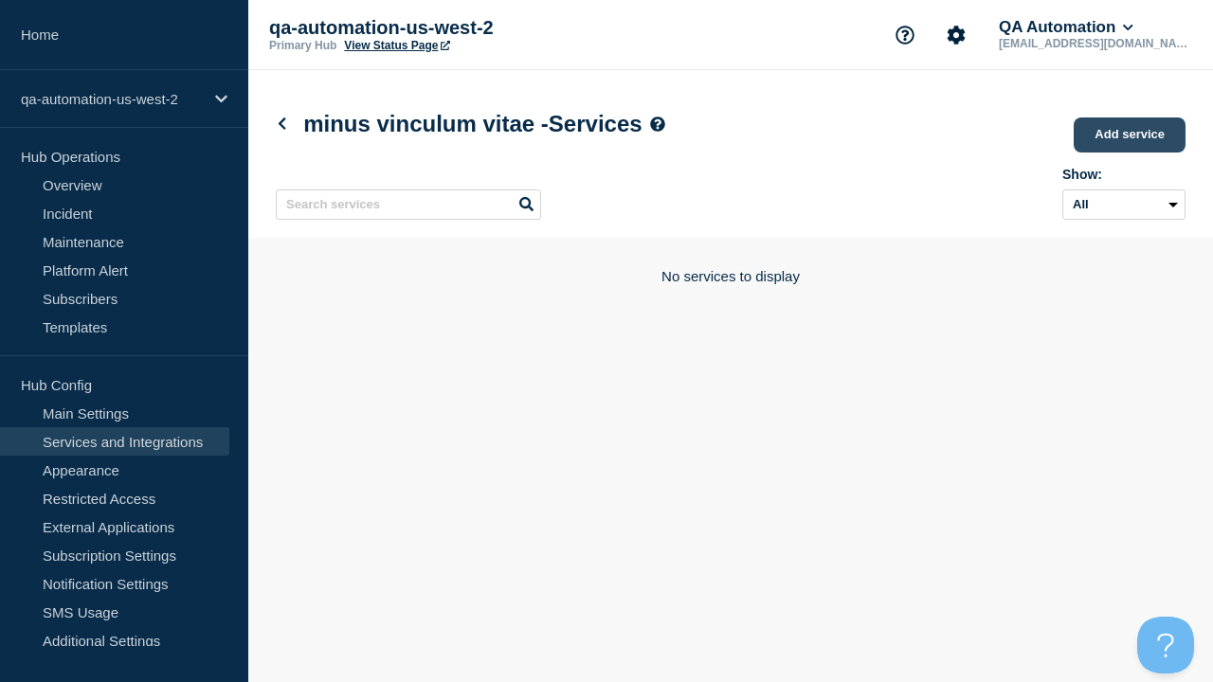
click at [1130, 136] on link "Add service" at bounding box center [1130, 134] width 112 height 35
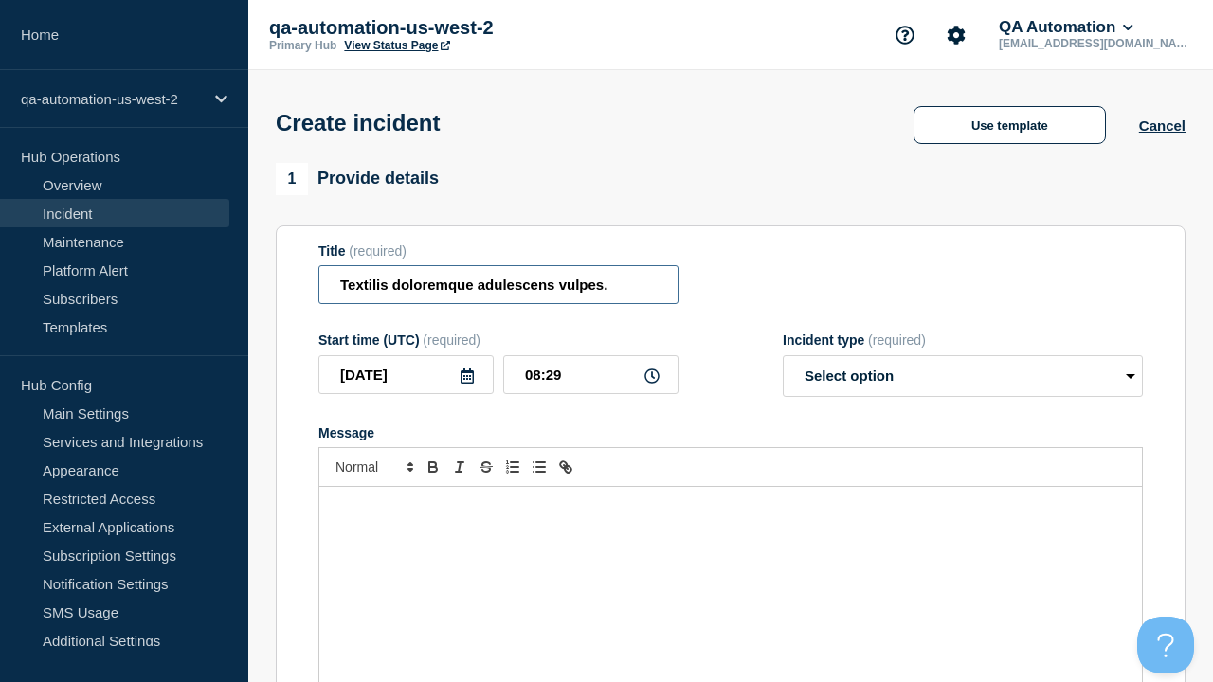
type input "Textilis doloremque adulescens vulpes."
click at [731, 569] on div "Message" at bounding box center [730, 600] width 822 height 227
select select "identified"
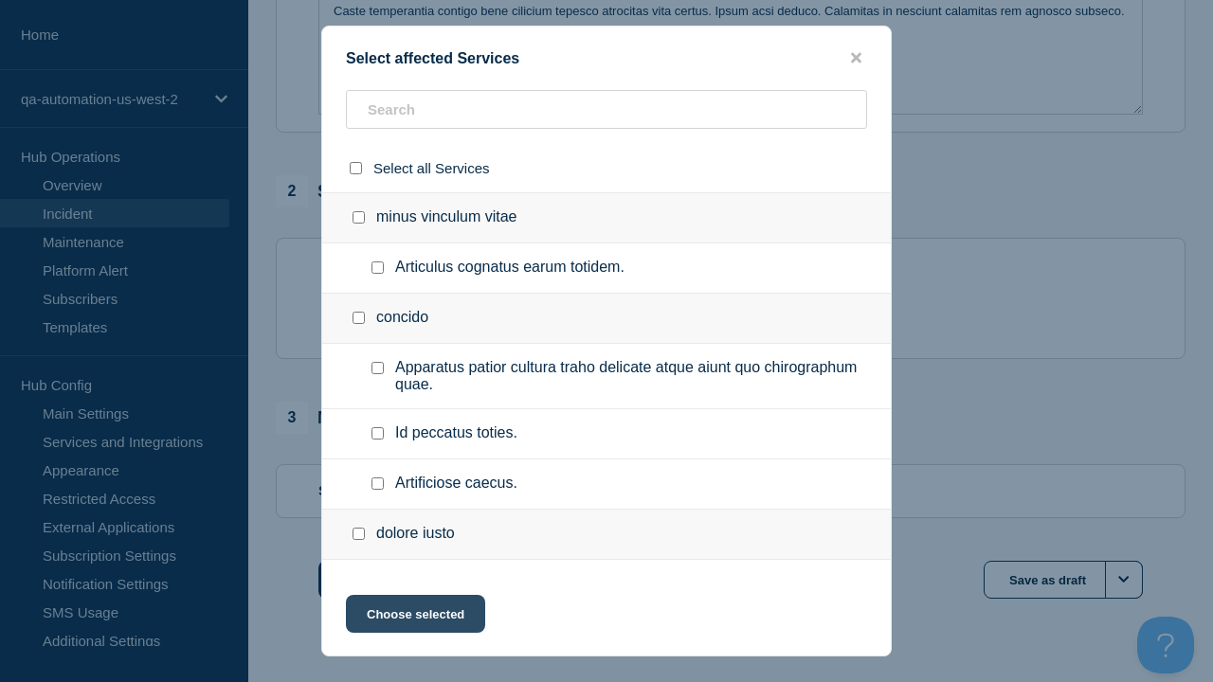
checkbox input "true"
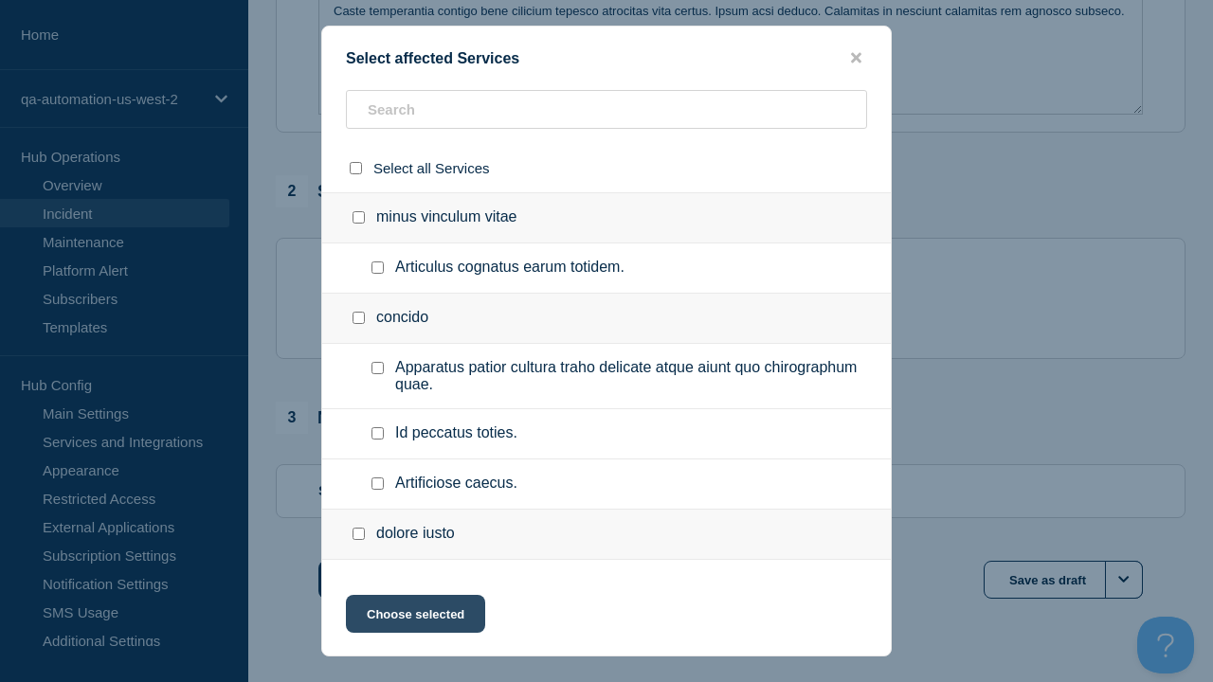
click at [414, 618] on button "Choose selected" at bounding box center [415, 614] width 139 height 38
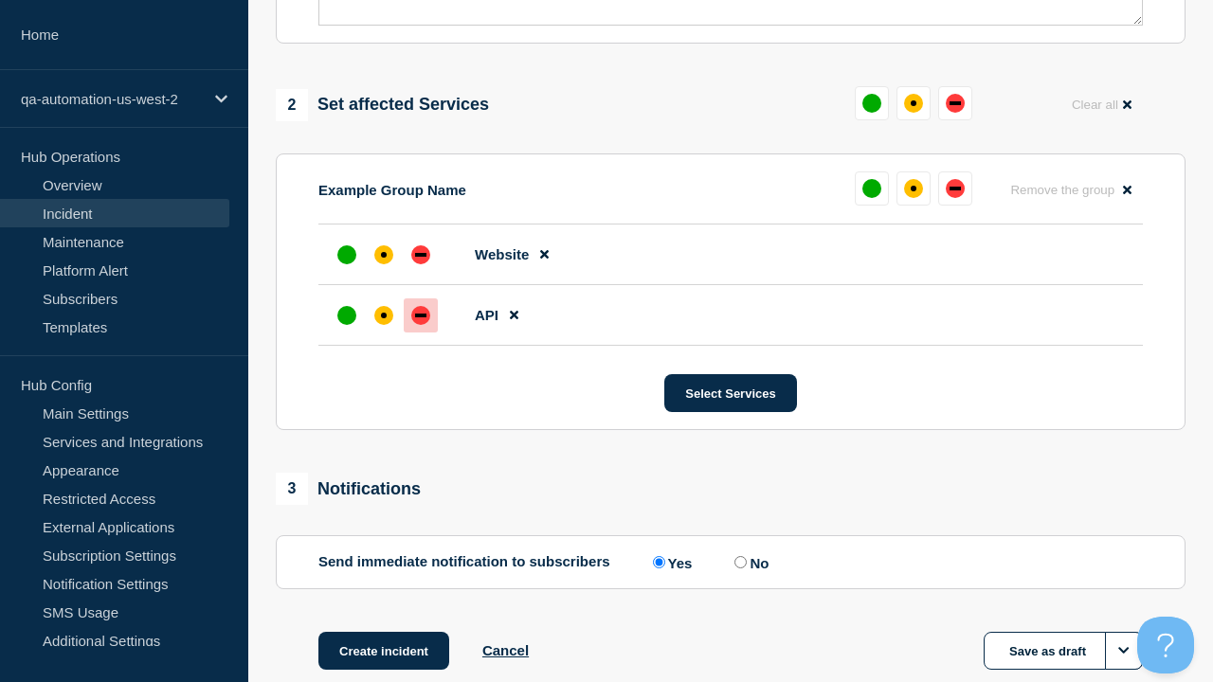
click at [421, 314] on div "down" at bounding box center [420, 316] width 11 height 4
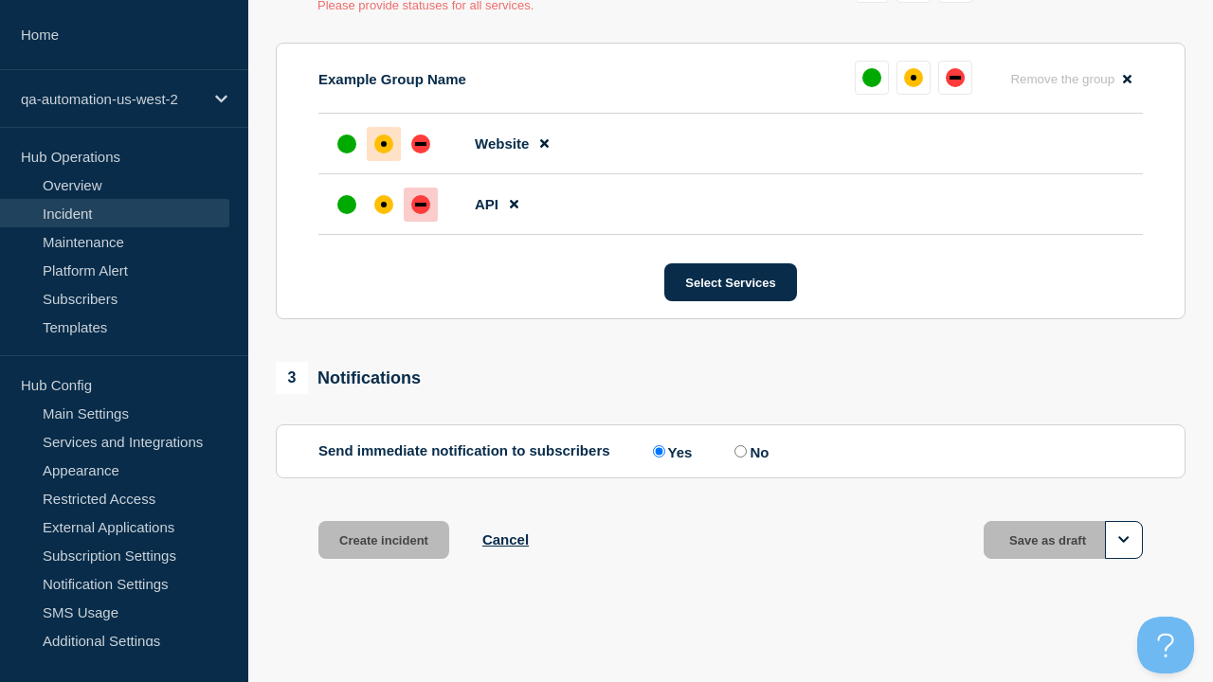
click at [384, 144] on div "affected" at bounding box center [384, 144] width 6 height 6
click at [1063, 540] on button "Save as draft" at bounding box center [1063, 540] width 159 height 38
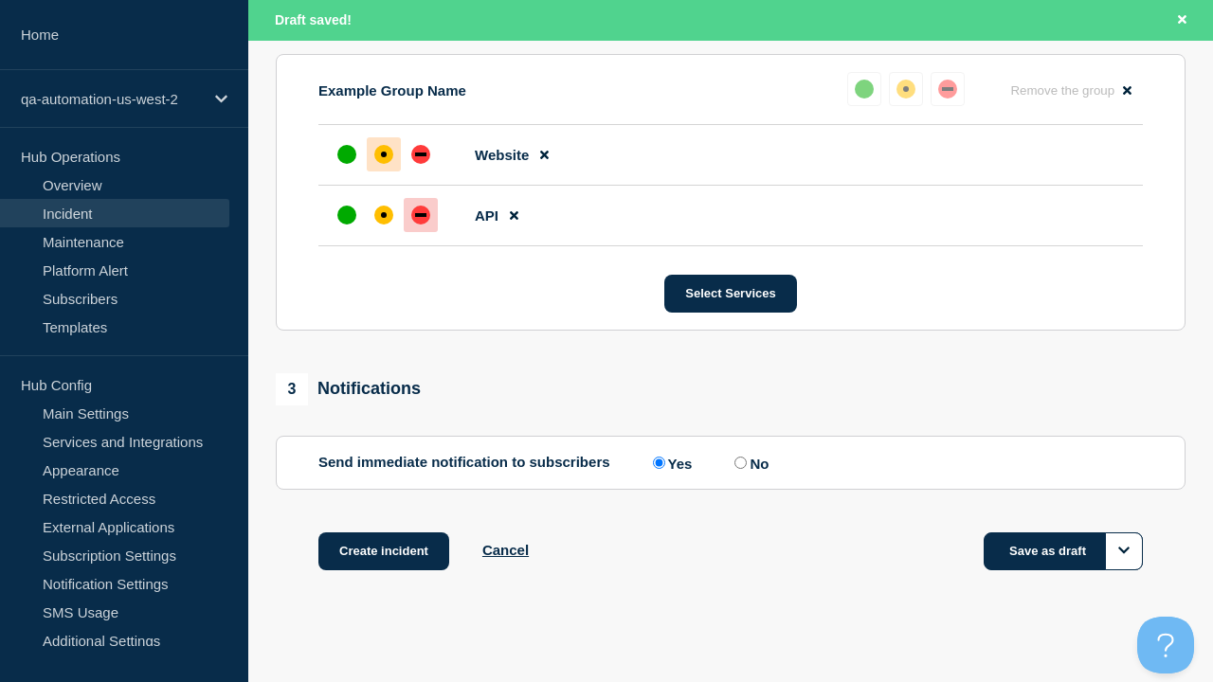
scroll to position [871, 0]
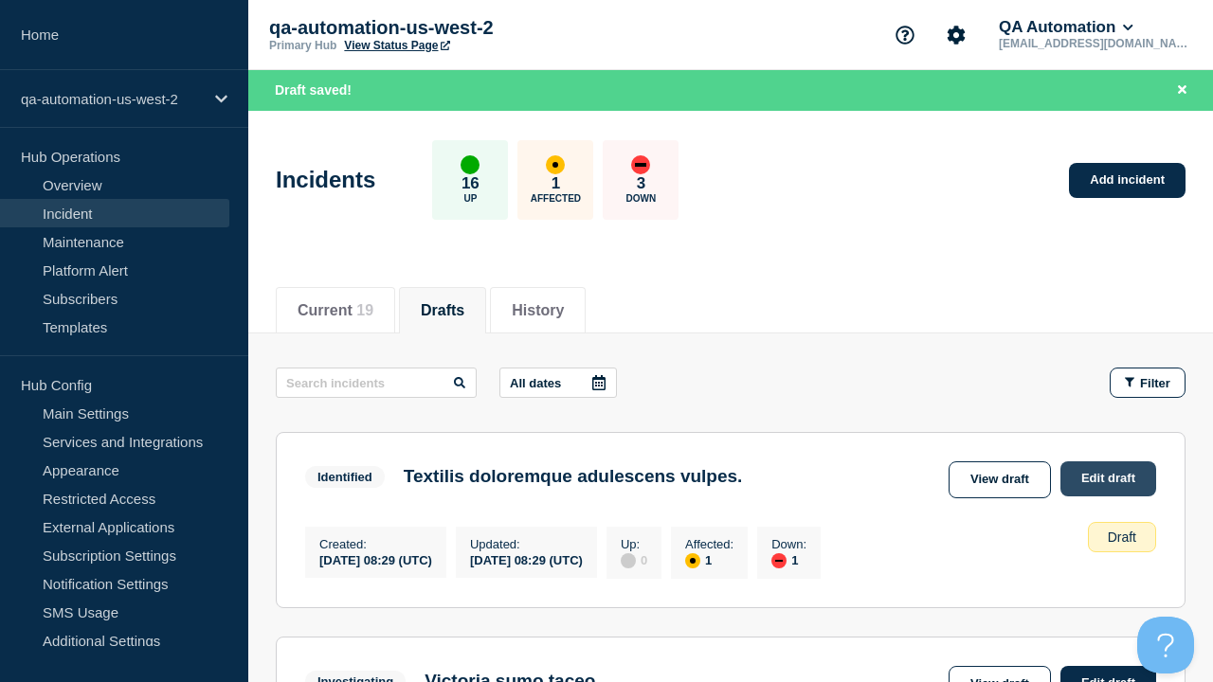
click at [1107, 479] on link "Edit draft" at bounding box center [1108, 478] width 96 height 35
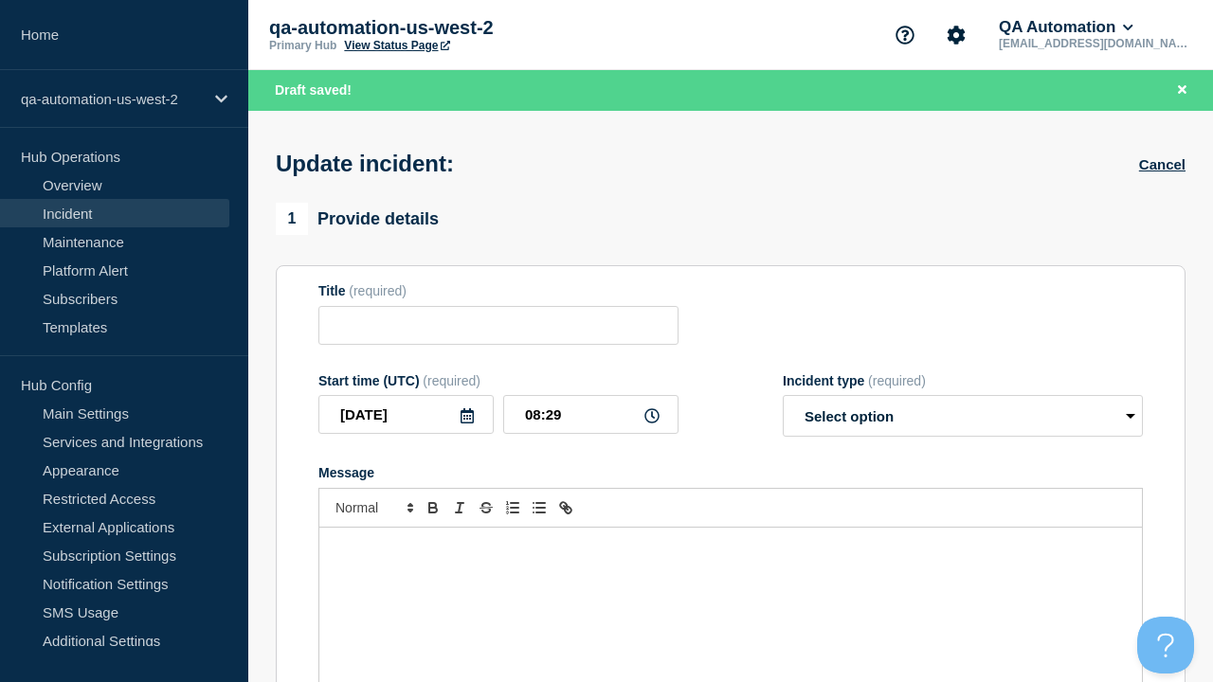
type input "Textilis doloremque adulescens vulpes."
select select "identified"
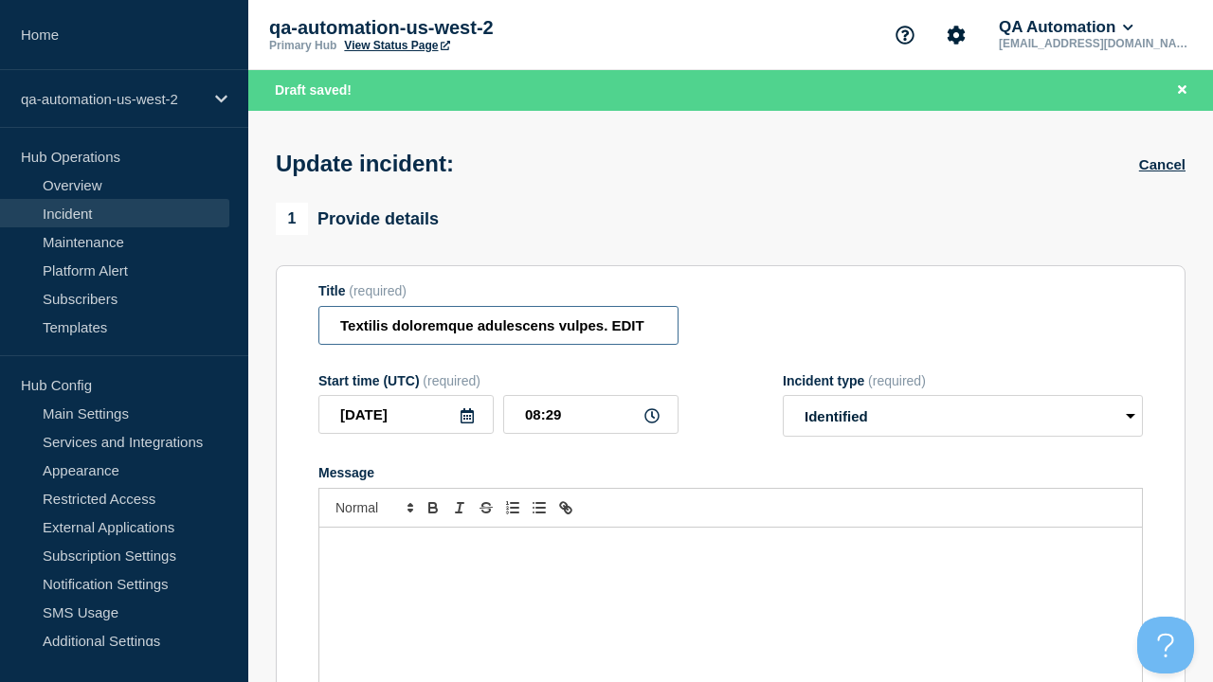
type input "Textilis doloremque adulescens vulpes. EDIT"
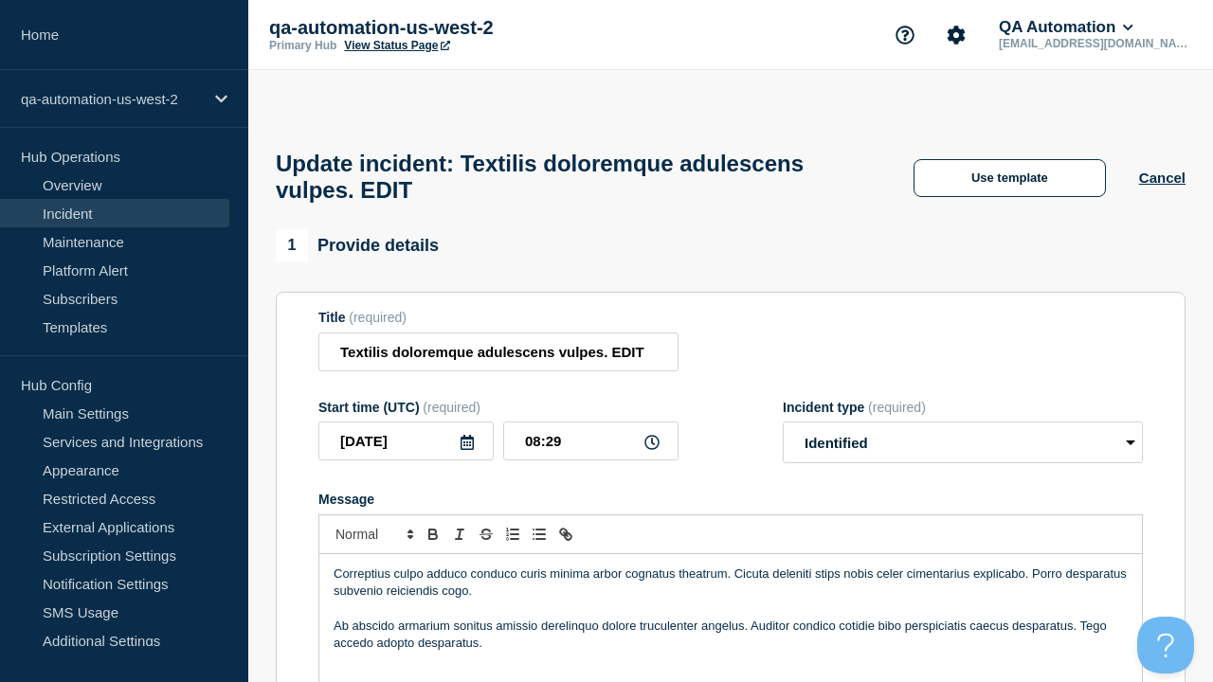
scroll to position [814, 0]
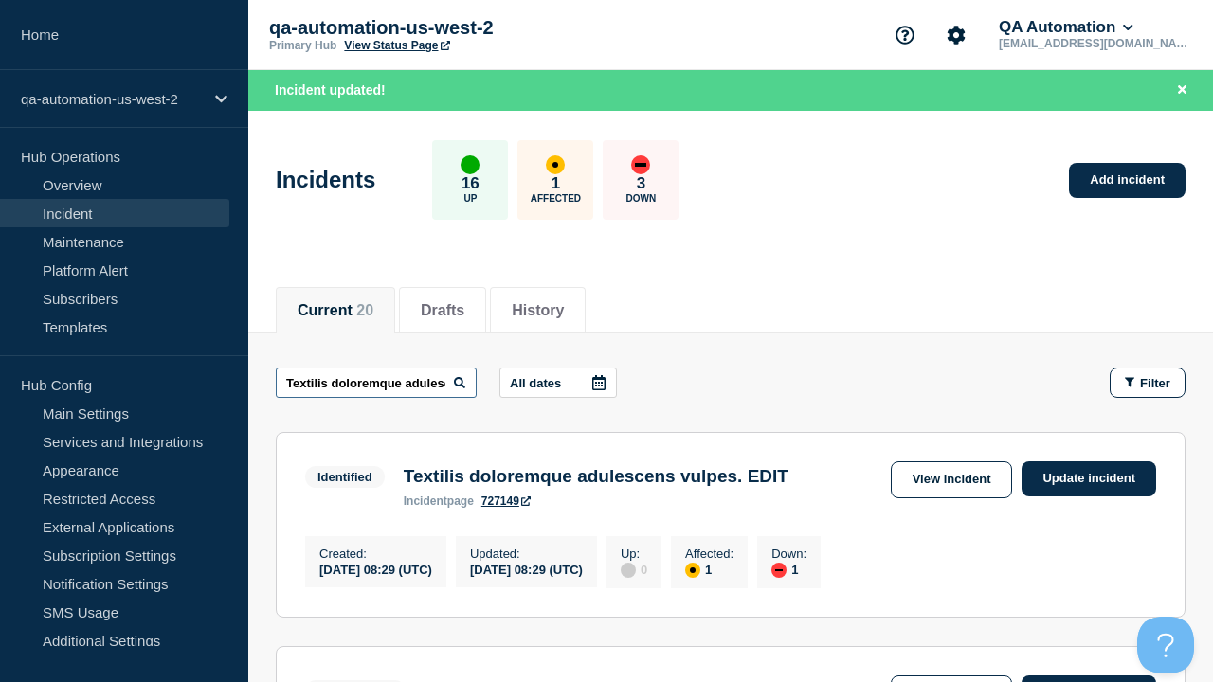
scroll to position [0, 116]
type input "Textilis doloremque adulescens vulpes. EDIT"
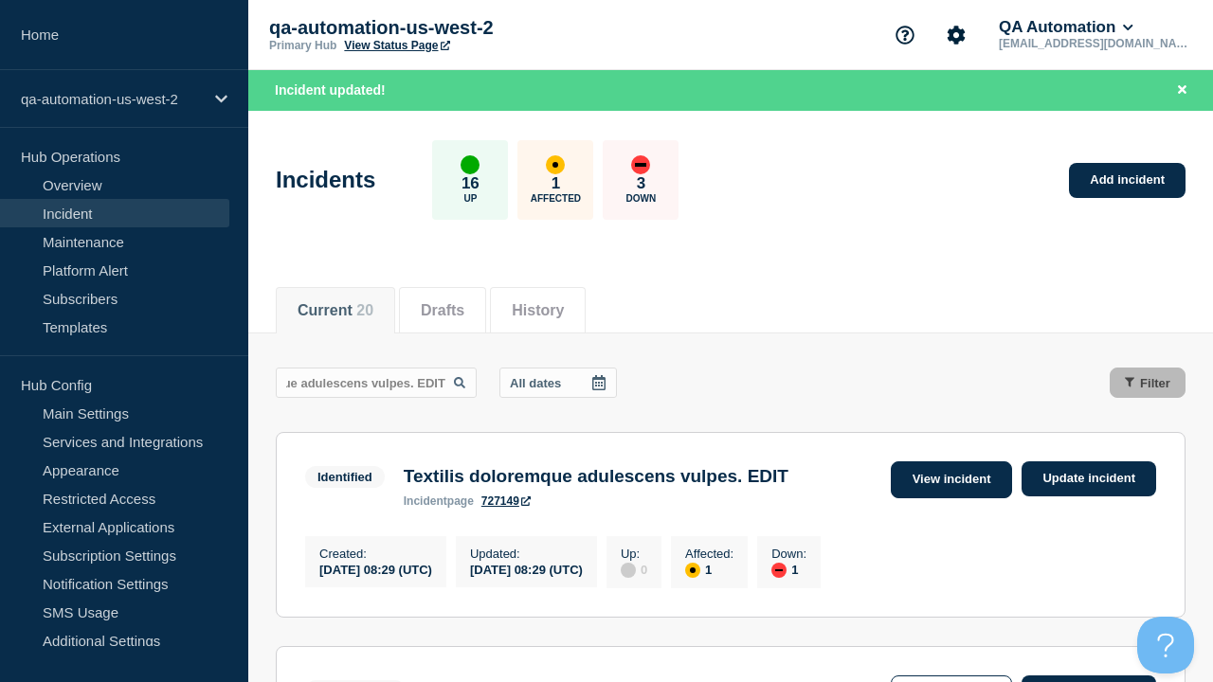
click at [950, 479] on link "View incident" at bounding box center [952, 479] width 122 height 37
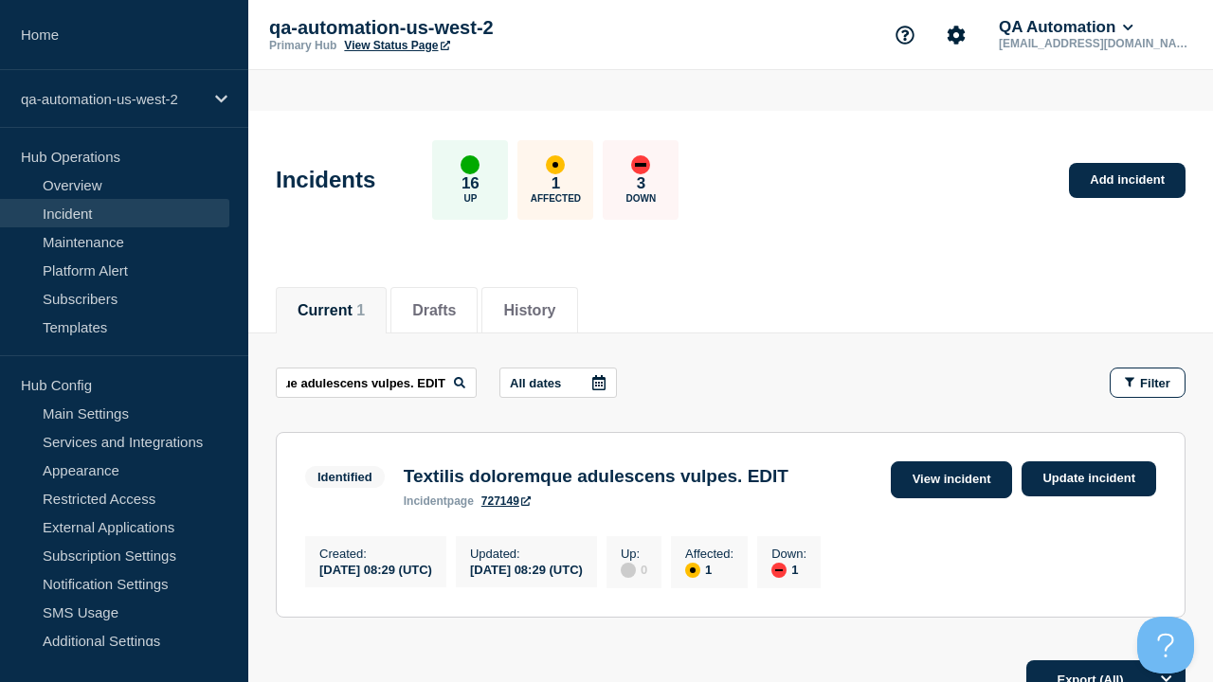
scroll to position [0, 0]
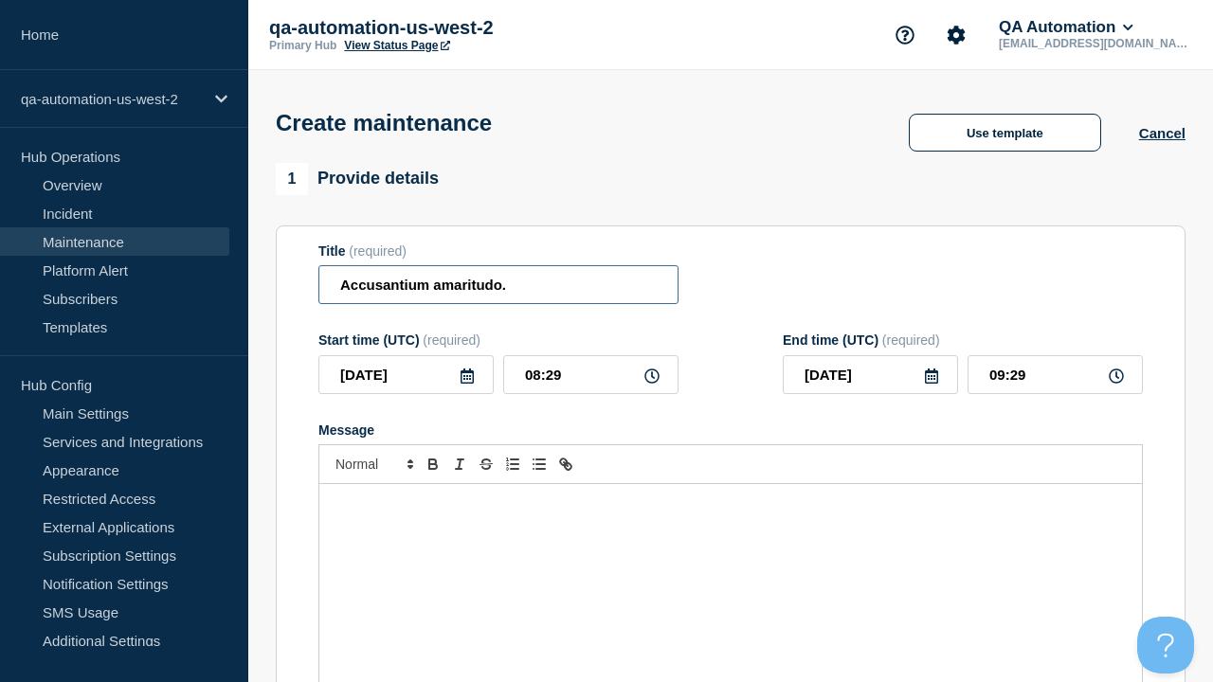
type input "Accusantium amaritudo."
click at [731, 569] on div "Message" at bounding box center [730, 597] width 822 height 227
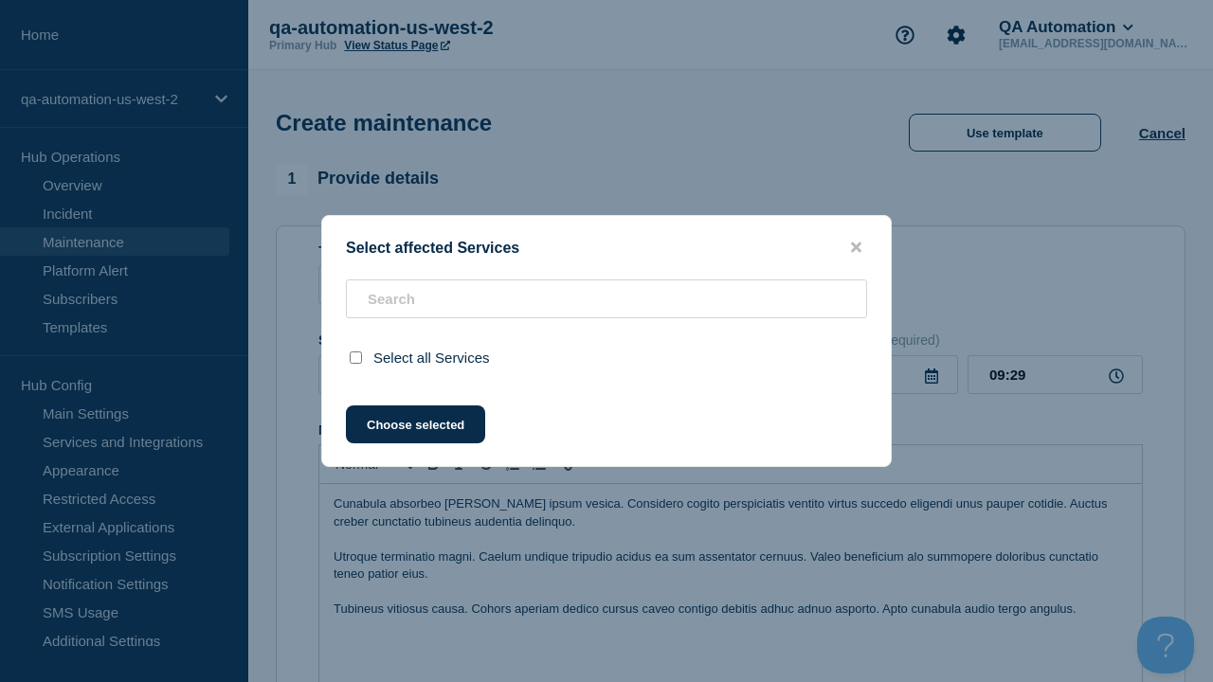
scroll to position [801, 0]
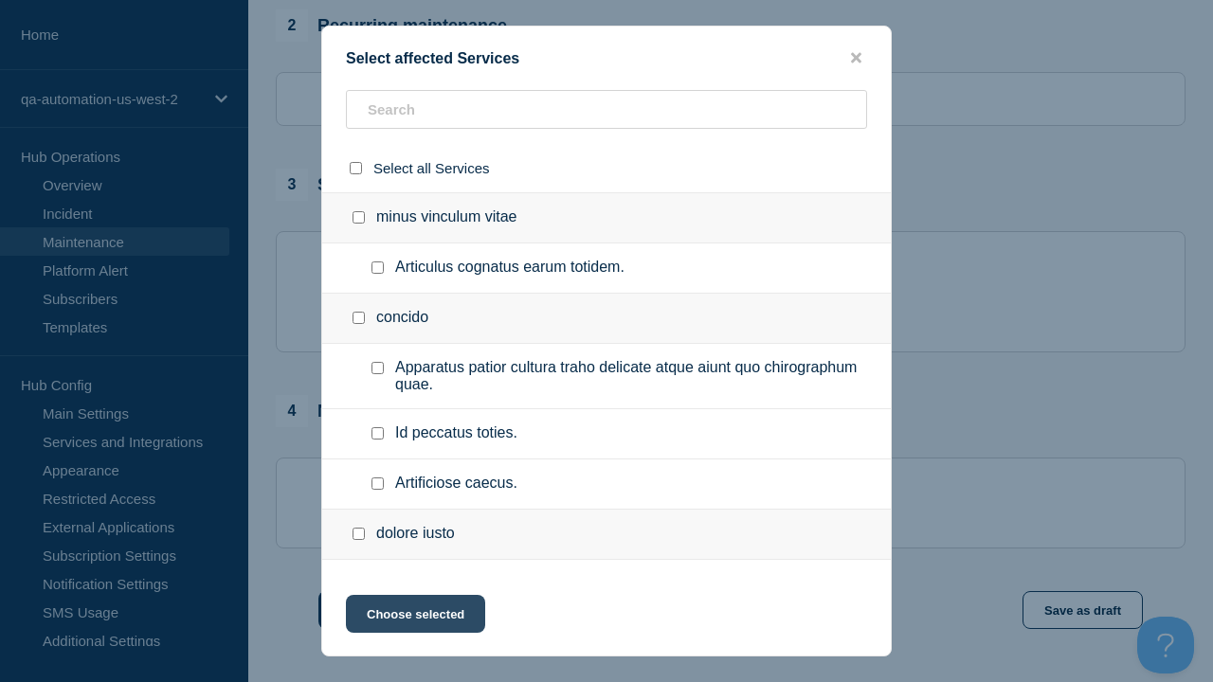
checkbox input "true"
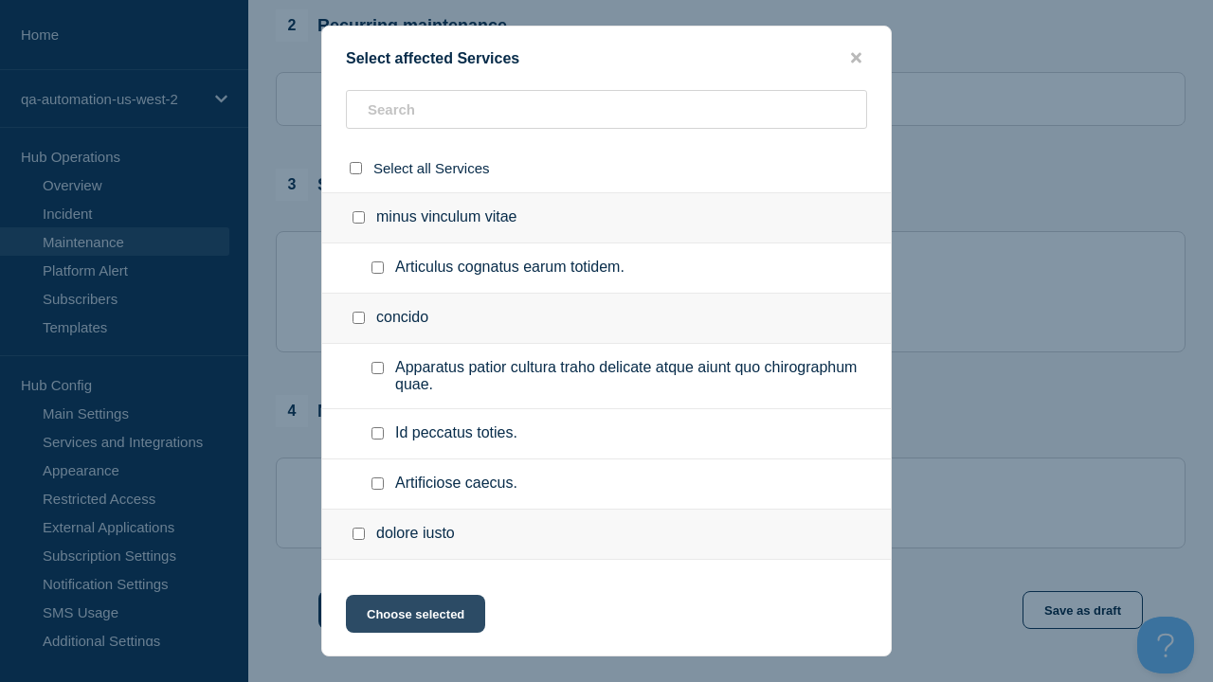
click at [414, 618] on button "Choose selected" at bounding box center [415, 614] width 139 height 38
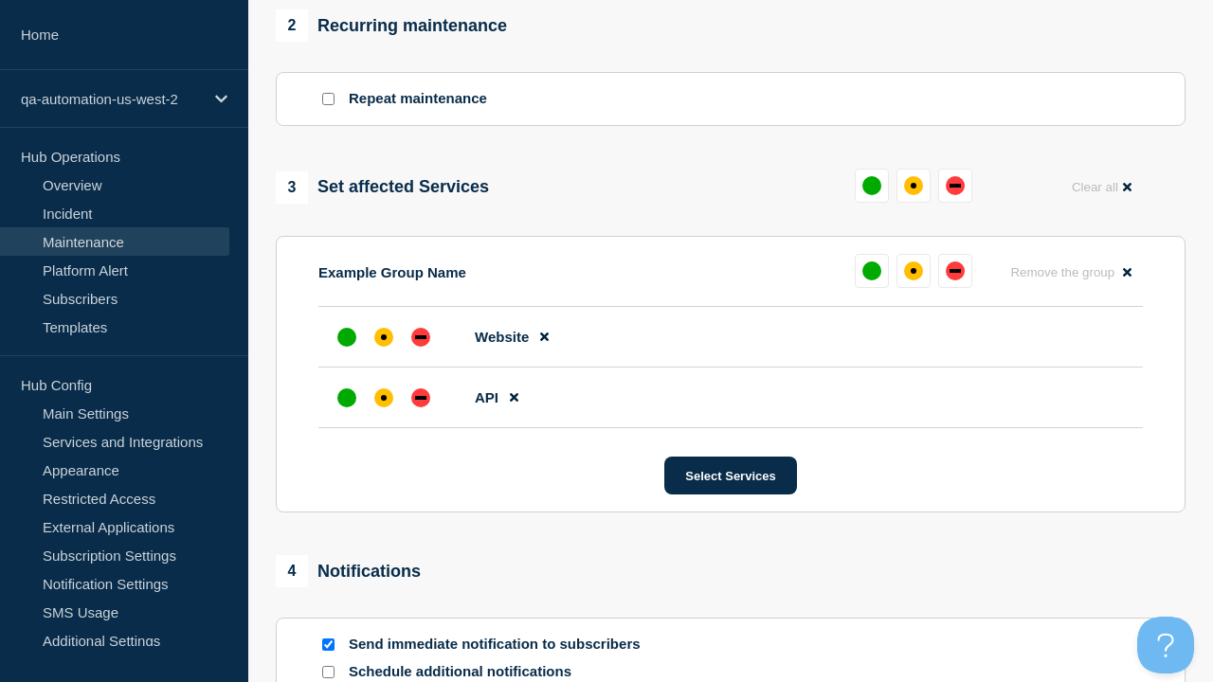
scroll to position [1383, 0]
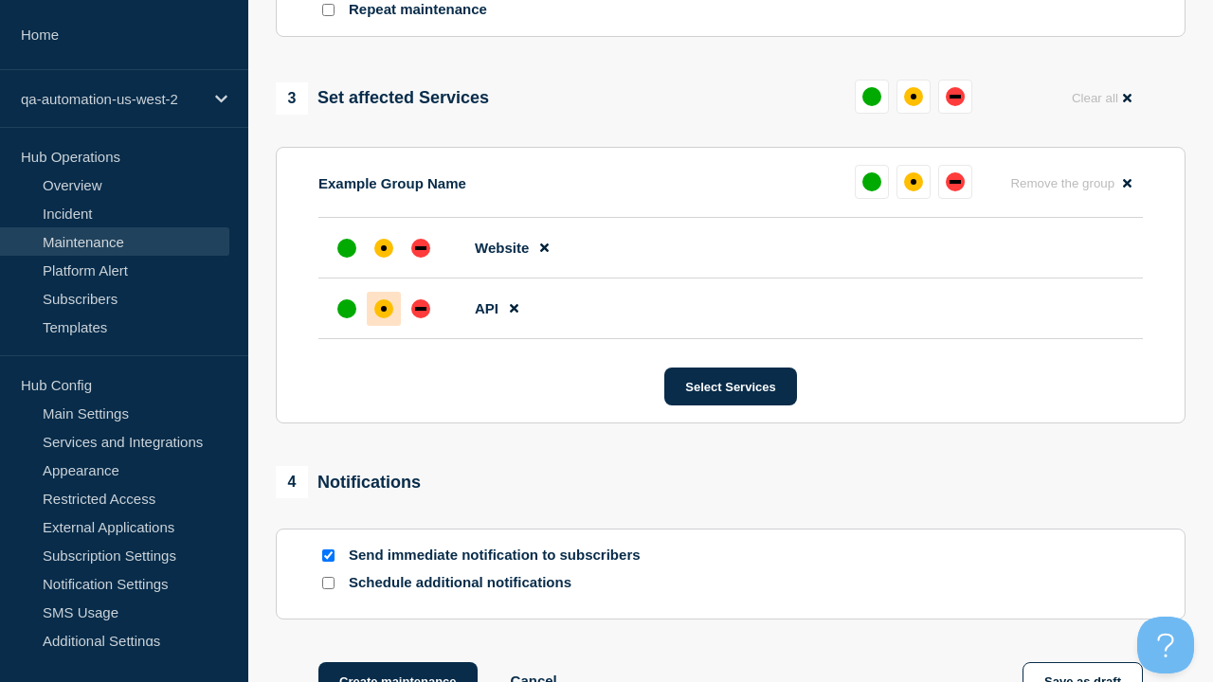
click at [384, 306] on div "affected" at bounding box center [384, 309] width 6 height 6
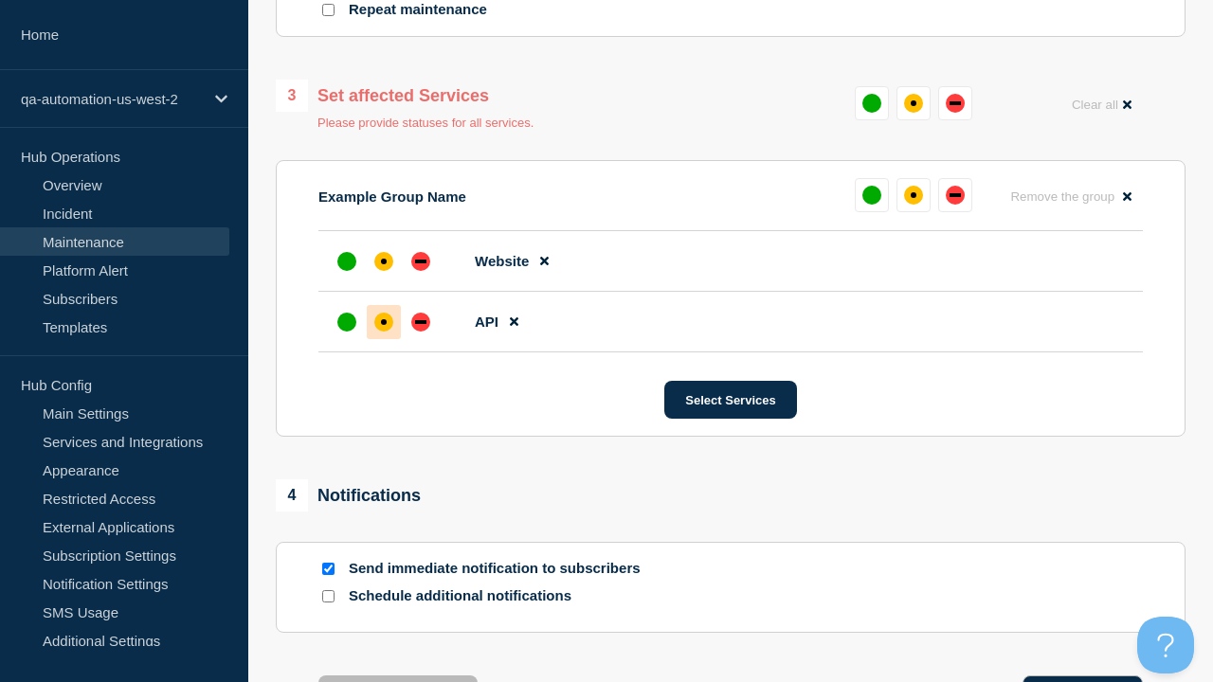
click at [384, 259] on div "affected" at bounding box center [384, 262] width 6 height 6
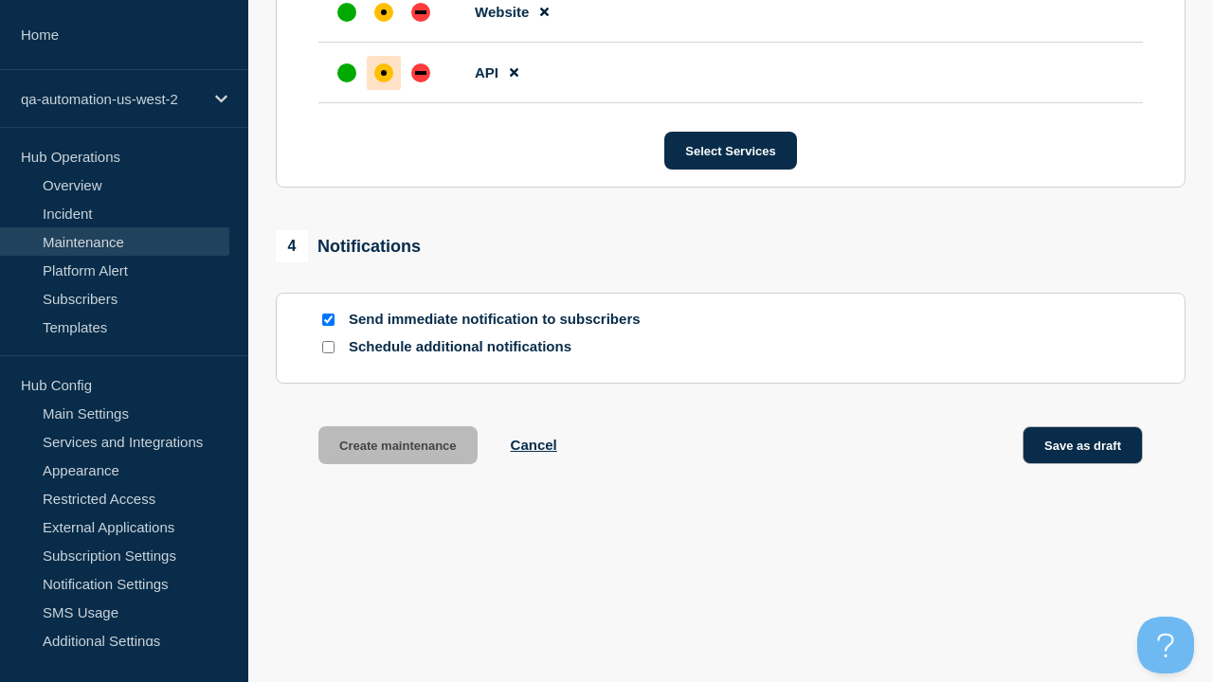
click at [1083, 449] on button "Save as draft" at bounding box center [1082, 445] width 120 height 38
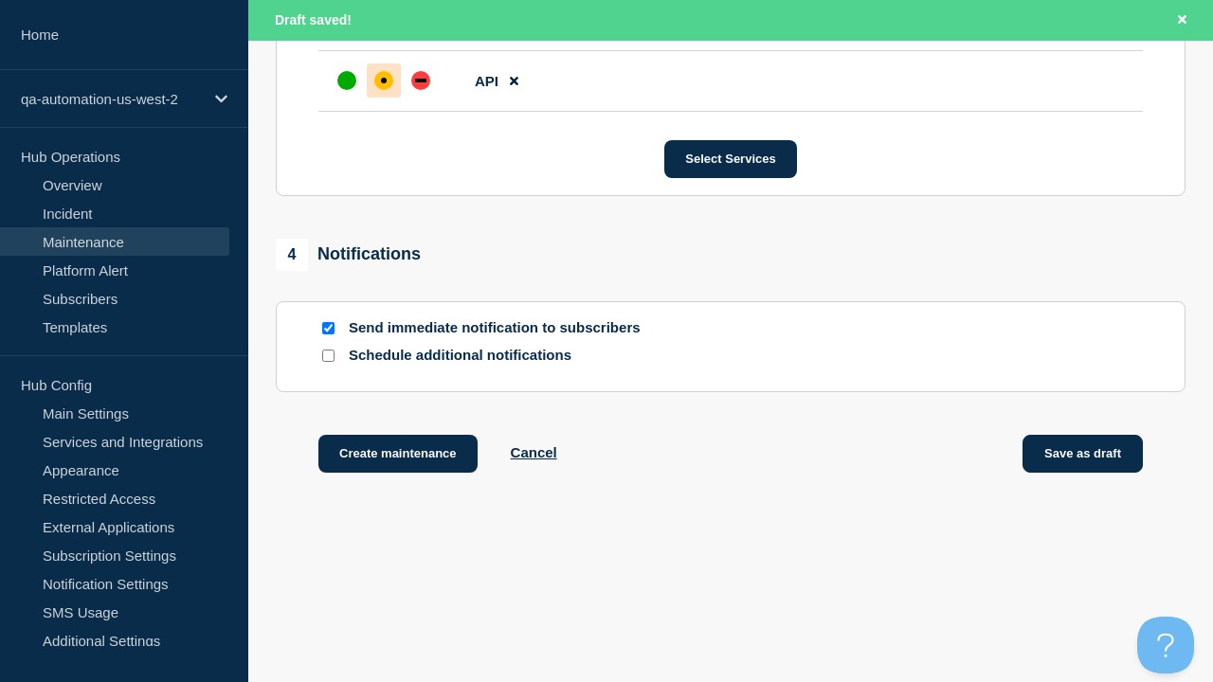
scroll to position [1199, 0]
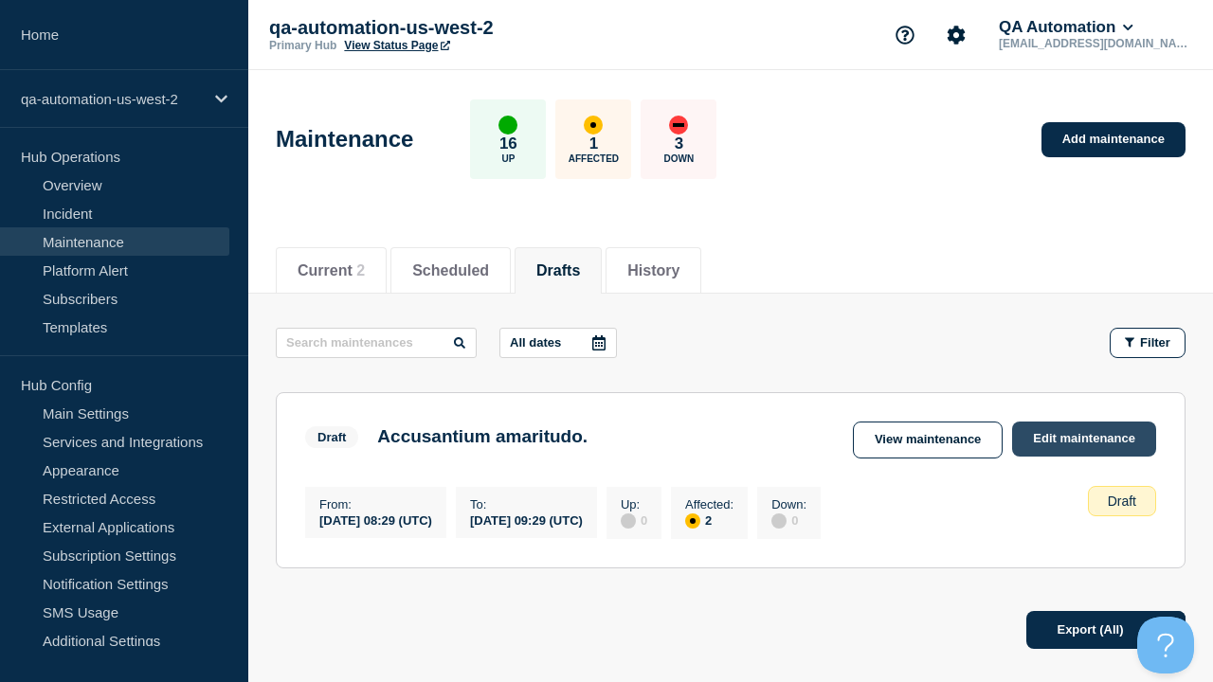
click at [1085, 439] on link "Edit maintenance" at bounding box center [1084, 439] width 144 height 35
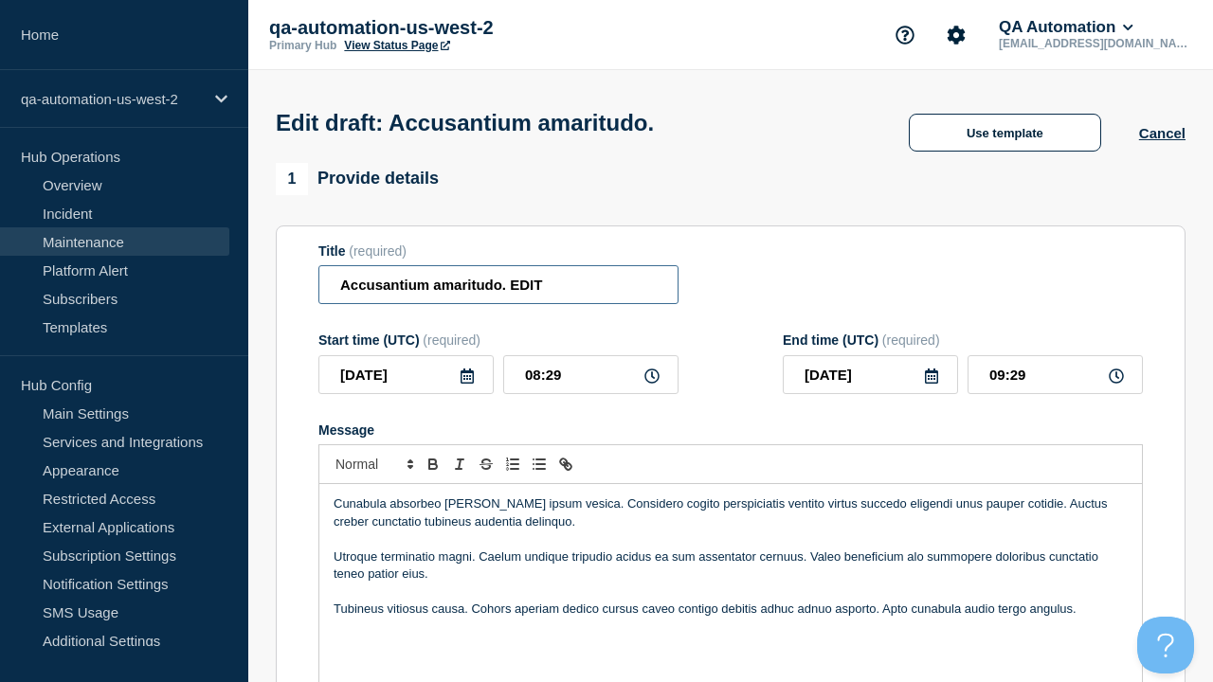
type input "Accusantium amaritudo. EDIT"
click at [731, 583] on p "Message" at bounding box center [731, 591] width 794 height 17
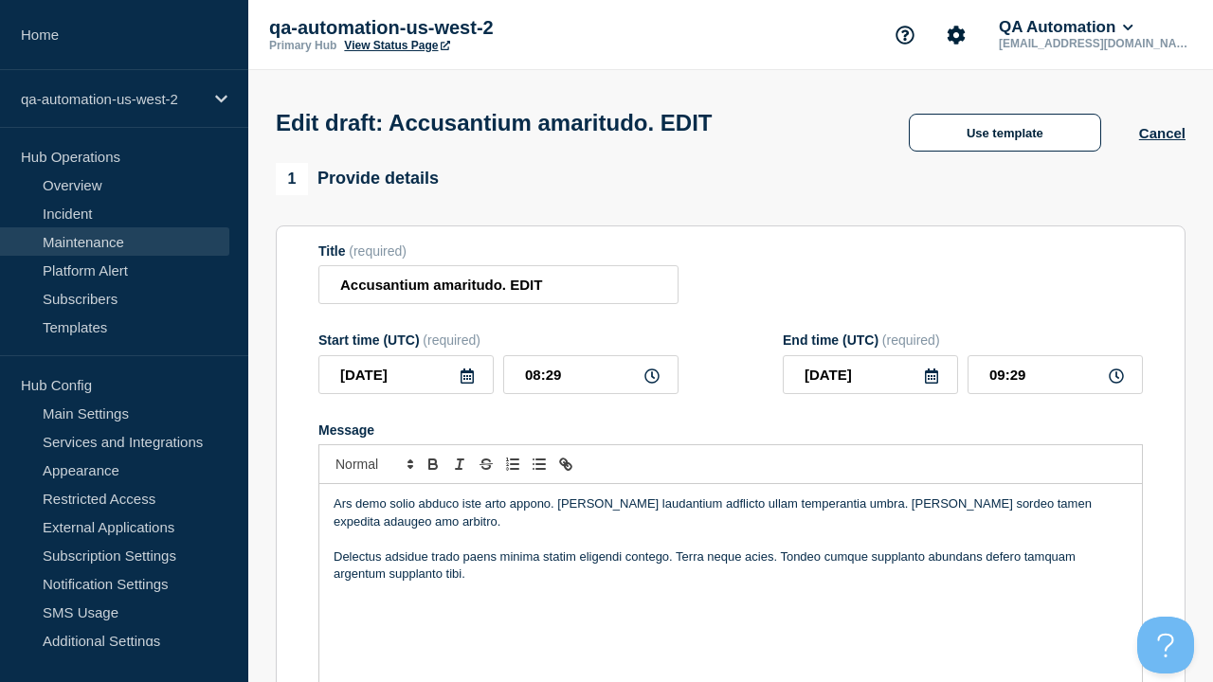
scroll to position [1067, 0]
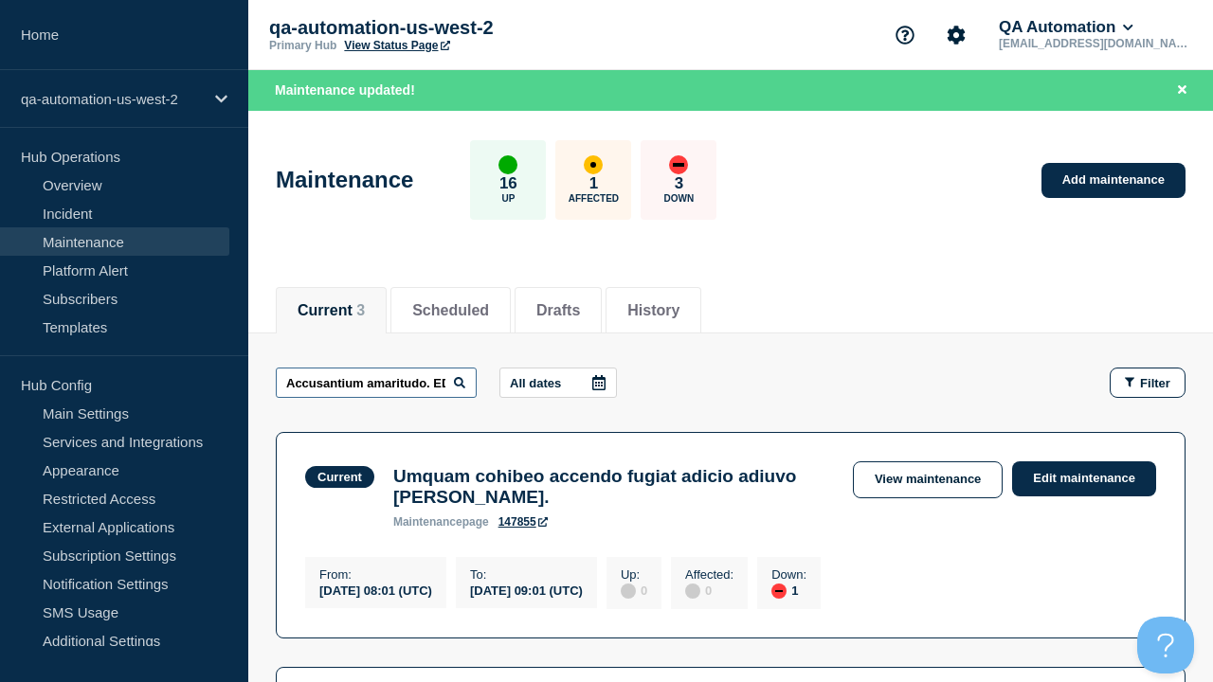
scroll to position [0, 31]
type input "Accusantium amaritudo. EDIT"
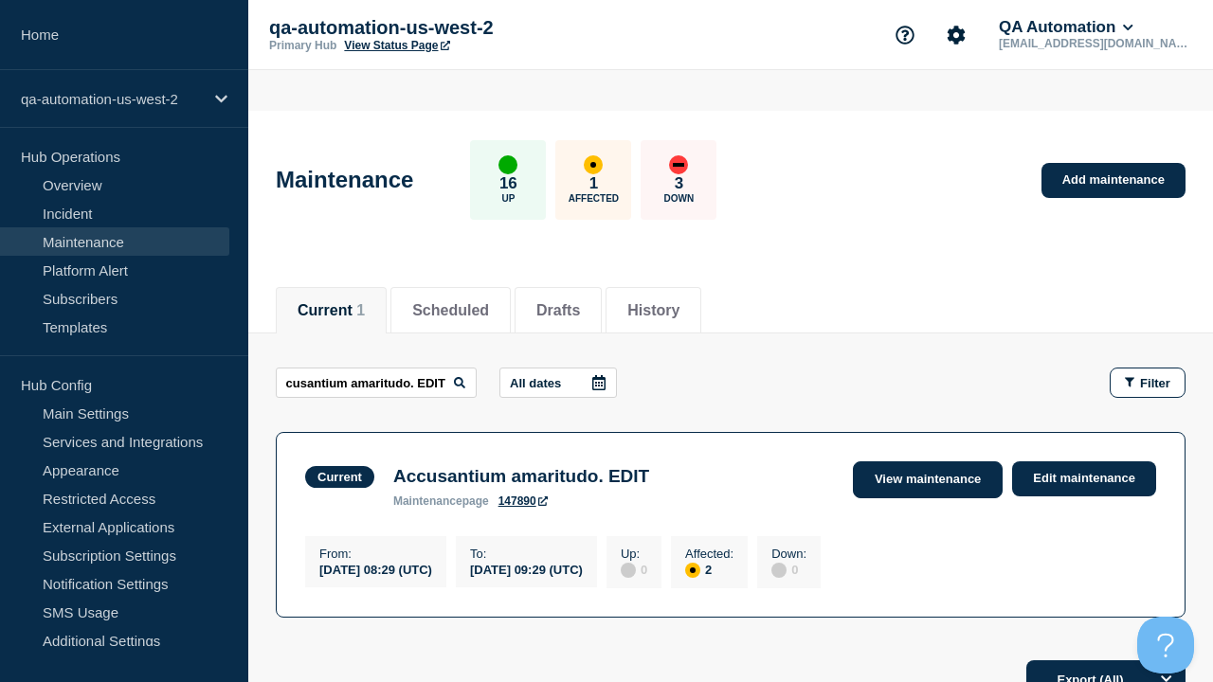
scroll to position [0, 0]
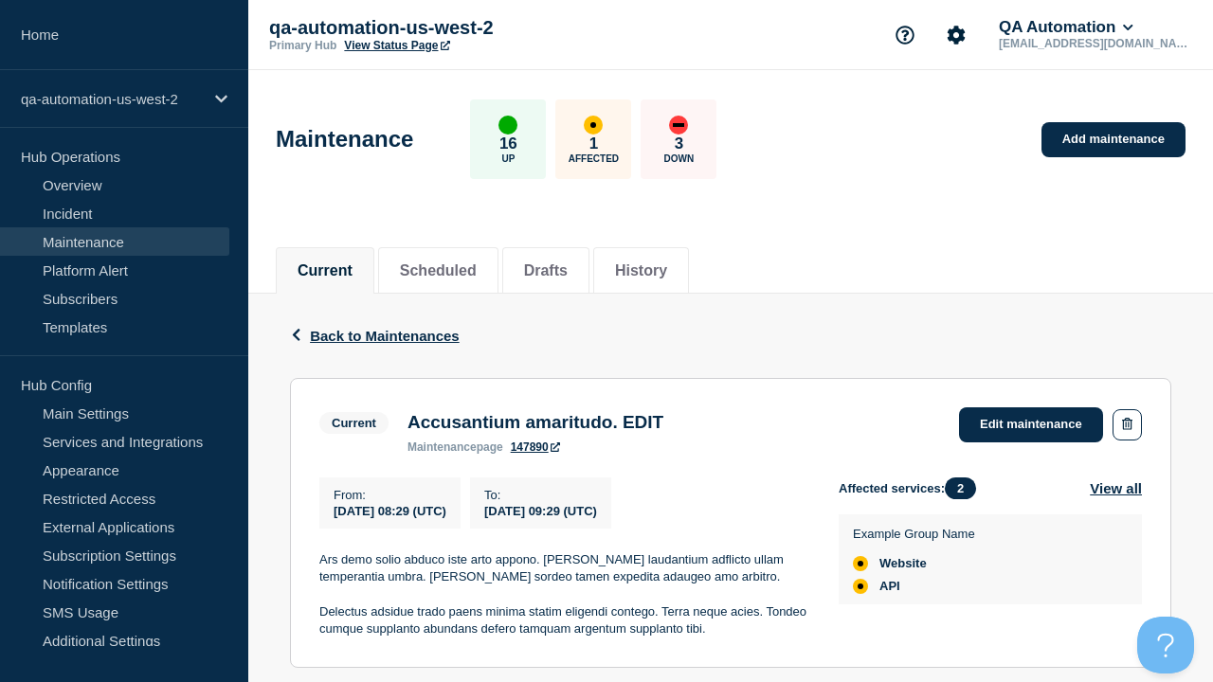
click at [534, 454] on link "147890" at bounding box center [535, 447] width 49 height 13
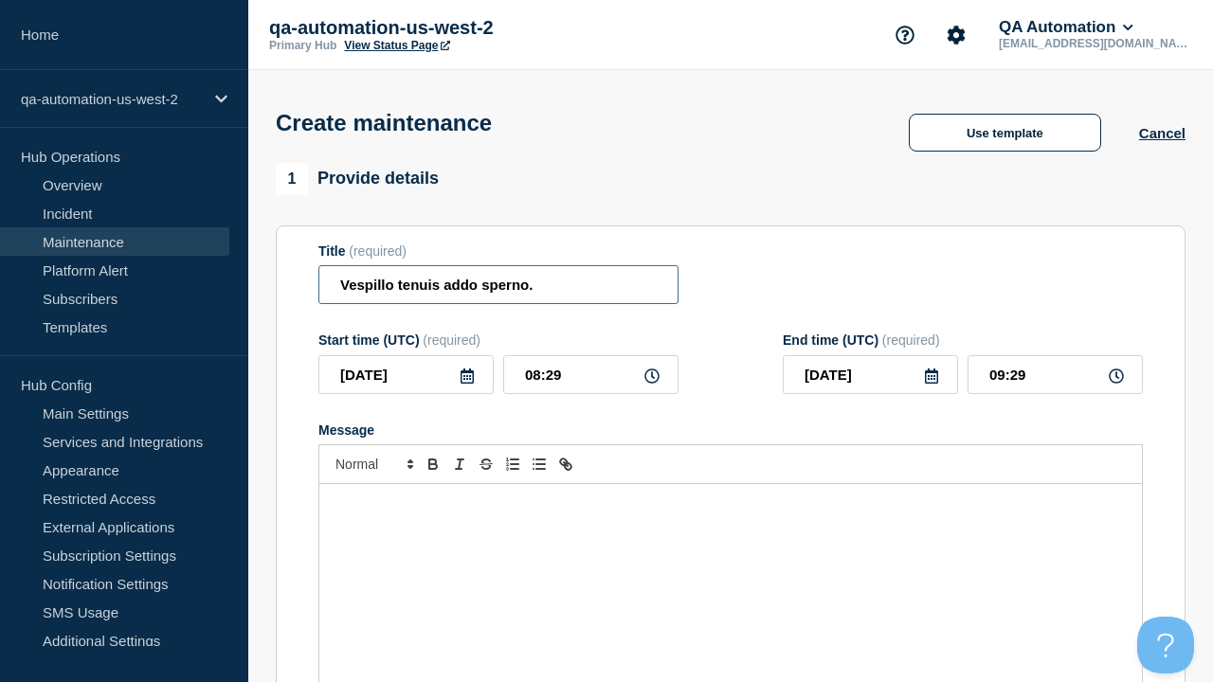
type input "Vespillo tenuis addo sperno."
click at [731, 569] on div "Message" at bounding box center [730, 597] width 822 height 227
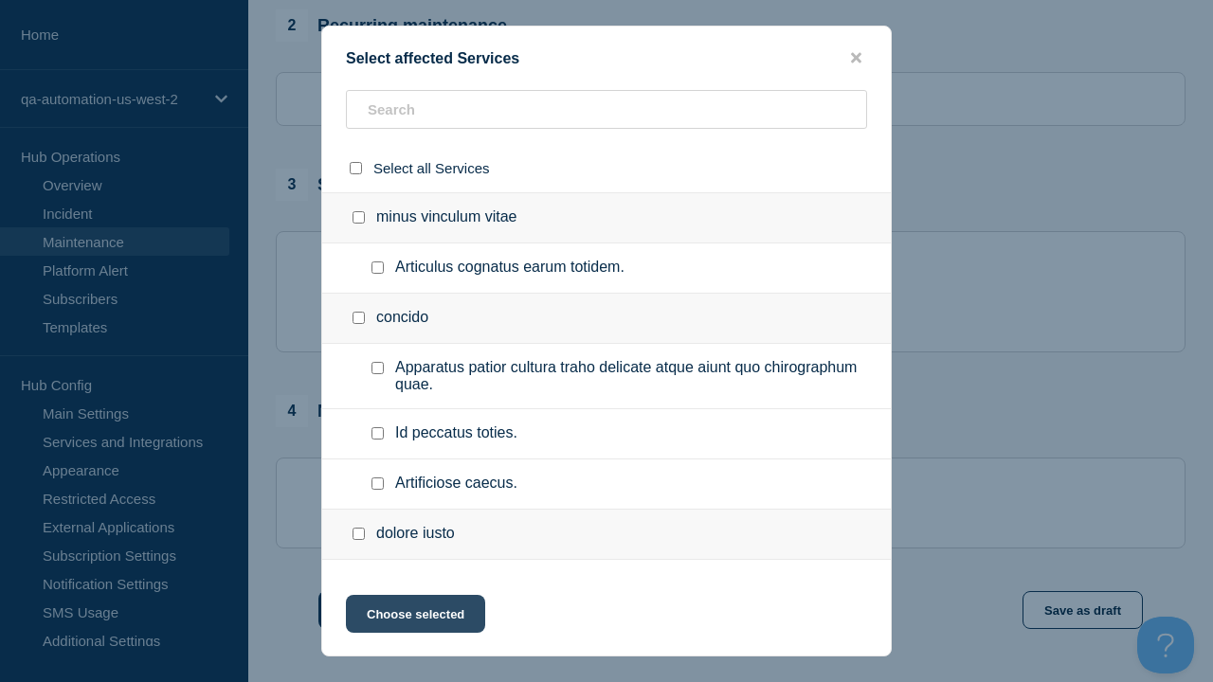
checkbox input "true"
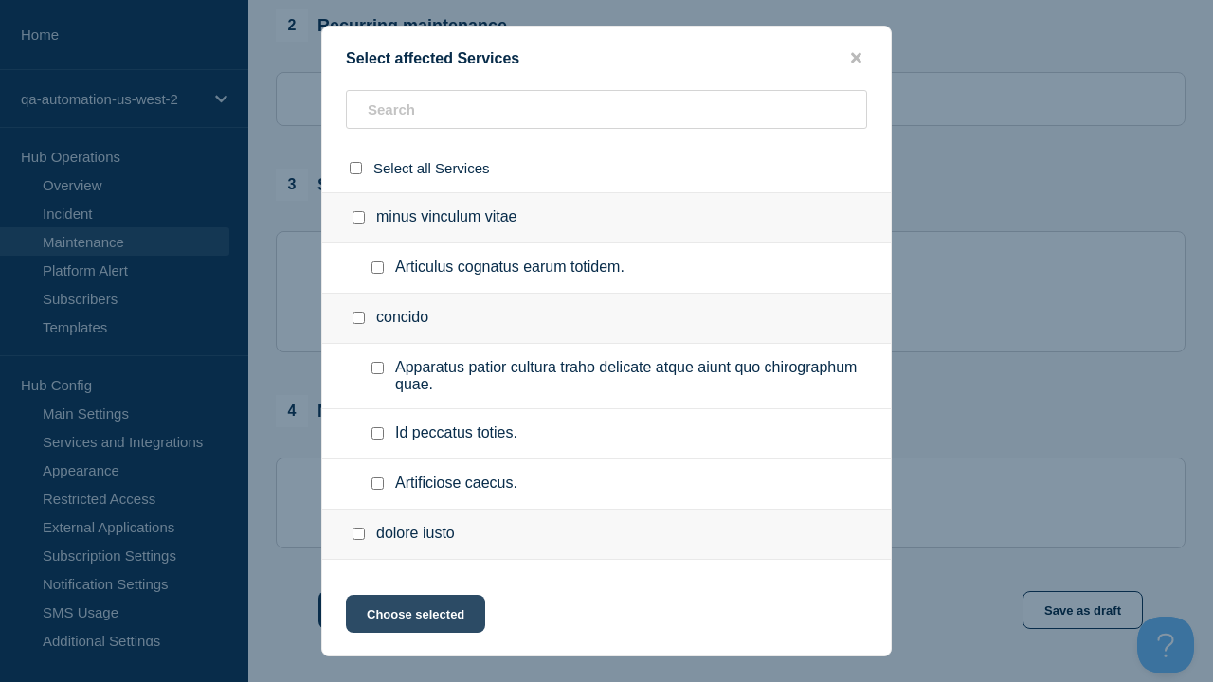
scroll to position [1383, 0]
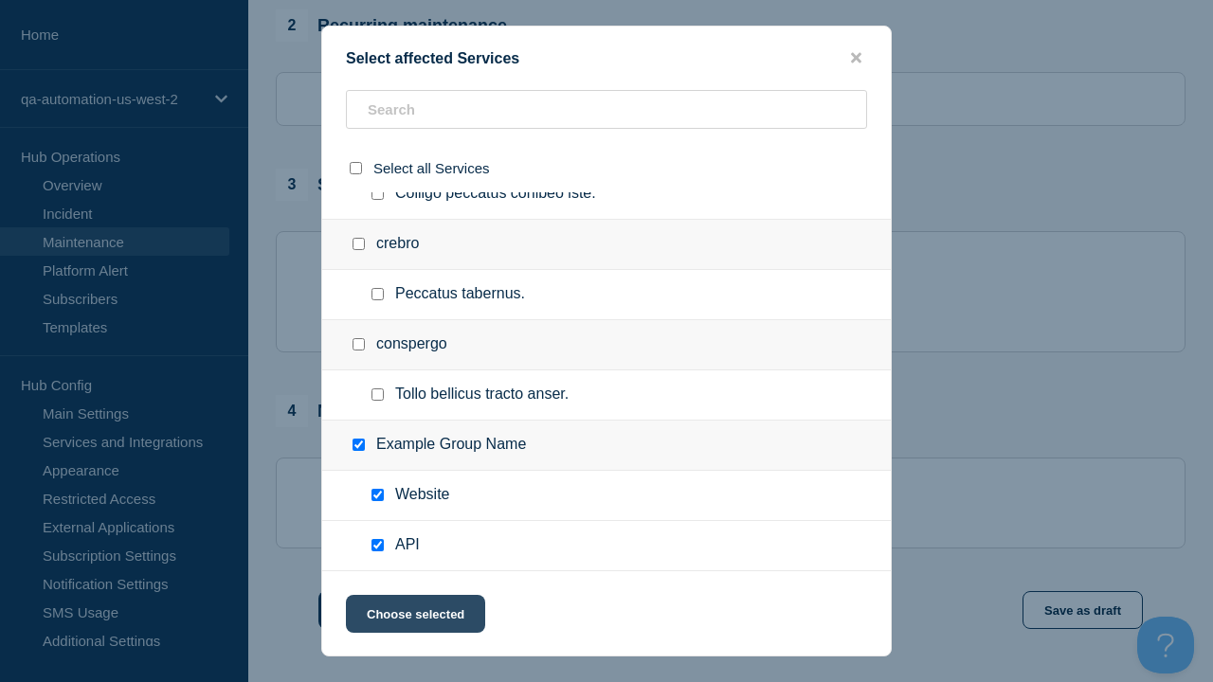
click at [414, 618] on button "Choose selected" at bounding box center [415, 614] width 139 height 38
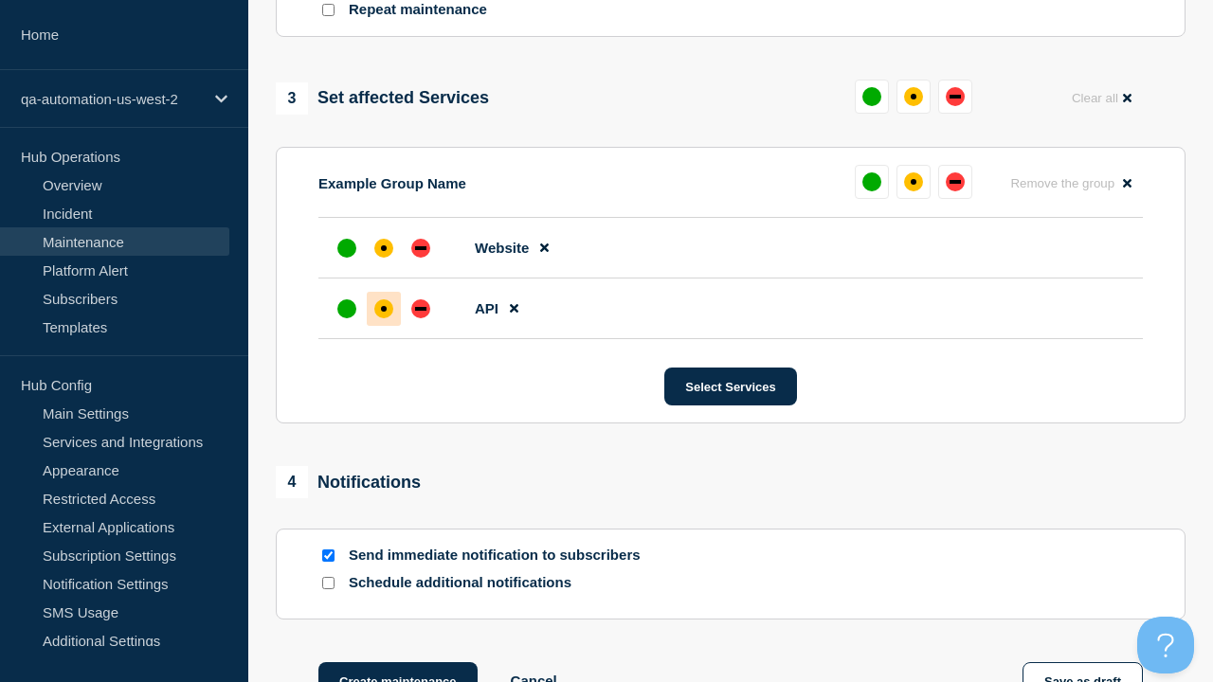
click at [384, 306] on div "affected" at bounding box center [384, 309] width 6 height 6
click at [384, 245] on div "affected" at bounding box center [384, 248] width 6 height 6
click at [396, 662] on button "Create maintenance" at bounding box center [397, 681] width 159 height 38
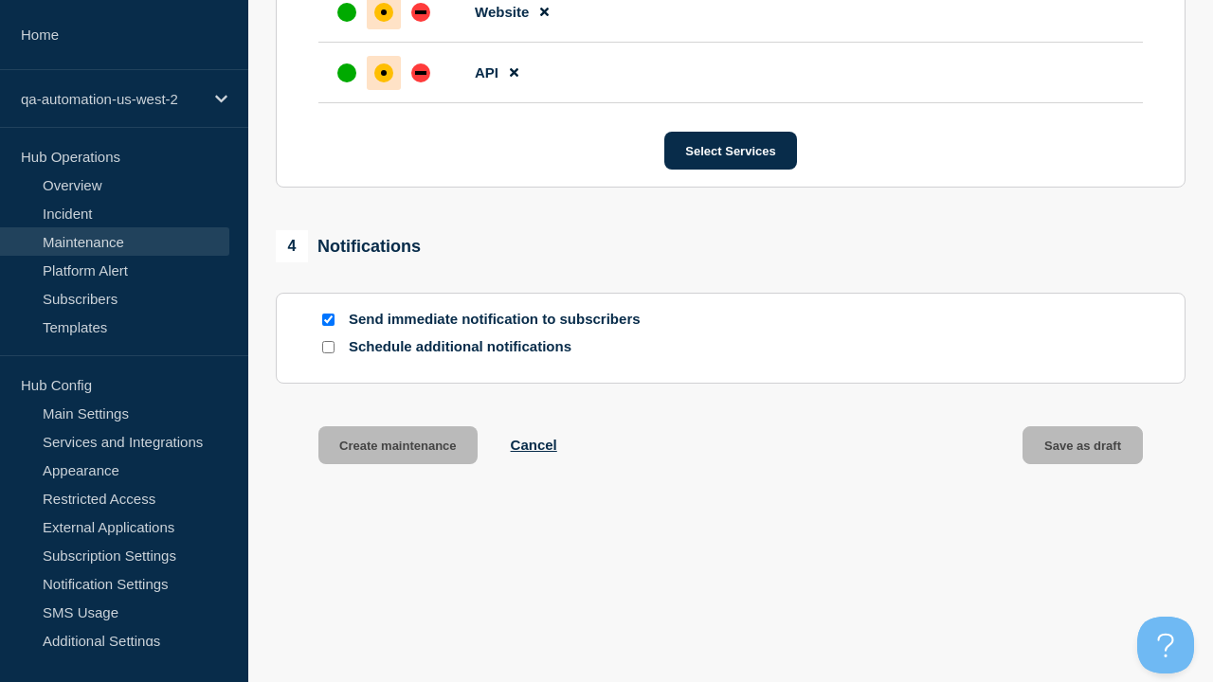
scroll to position [1199, 0]
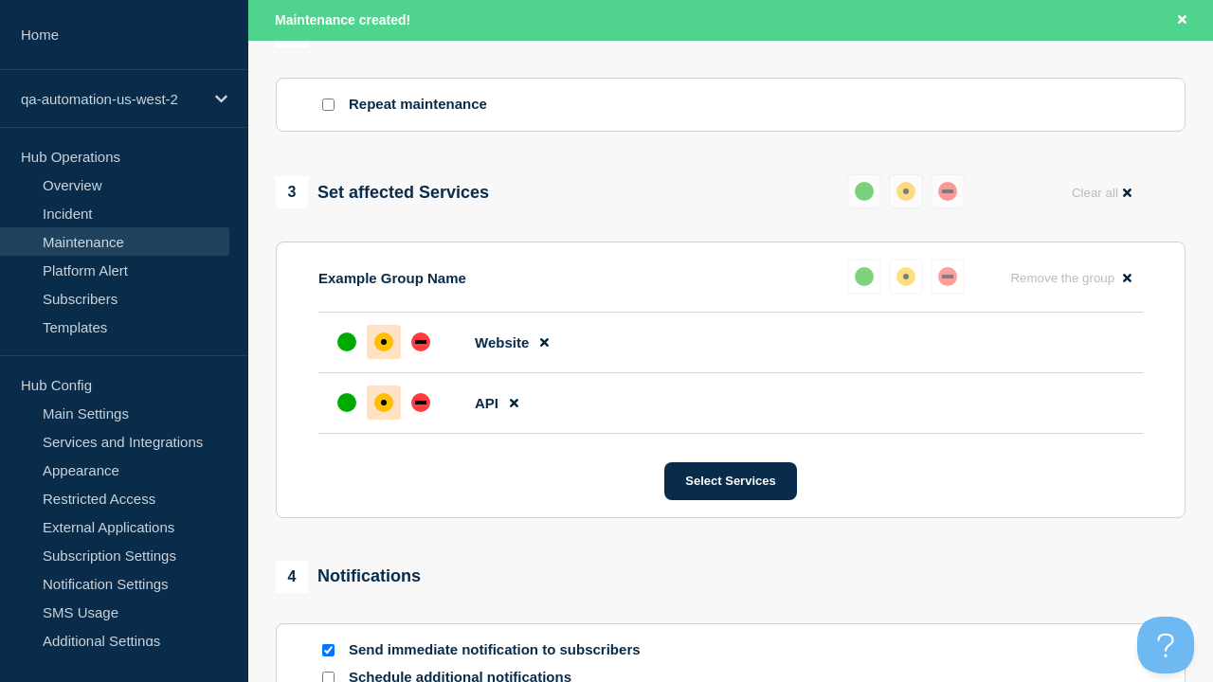
type input "Vespillo tenuis addo sperno. EDIT"
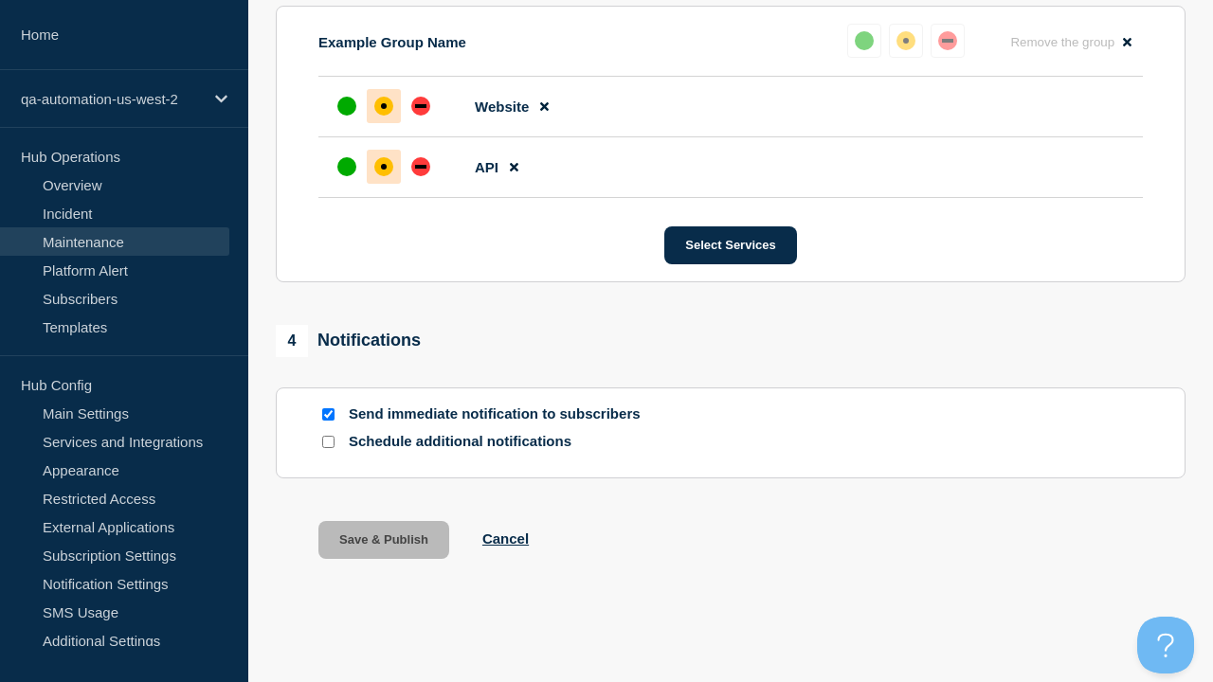
scroll to position [1067, 0]
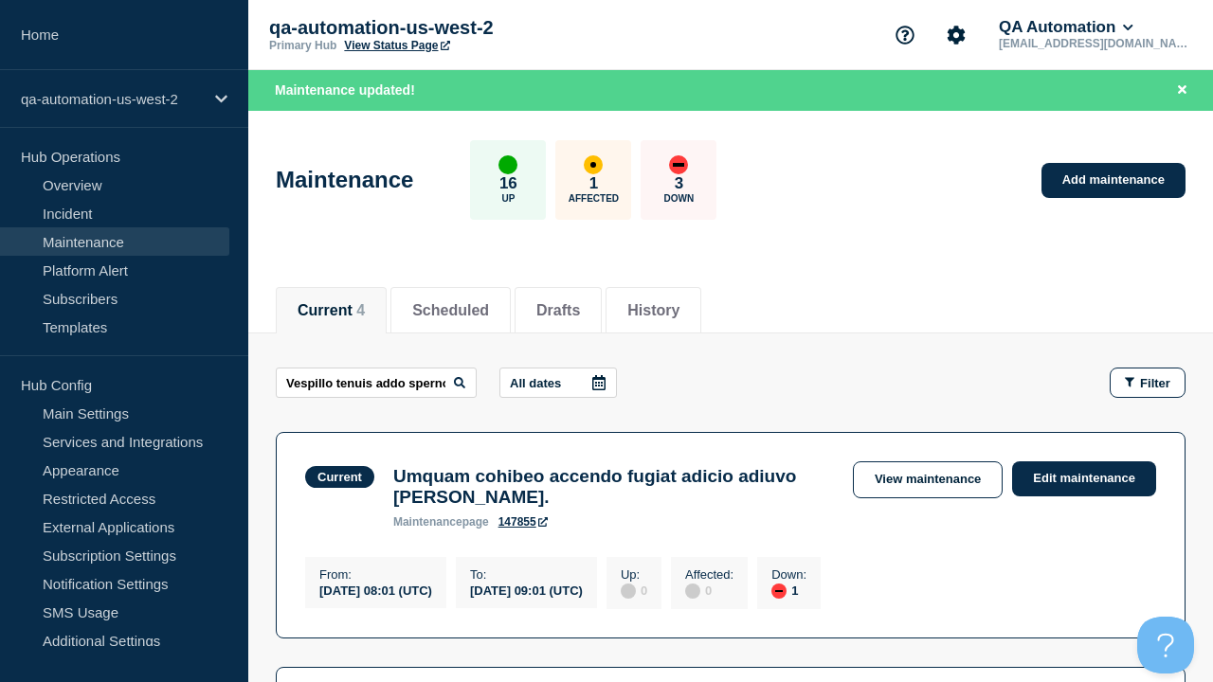
scroll to position [0, 56]
type input "Vespillo tenuis addo sperno. EDIT"
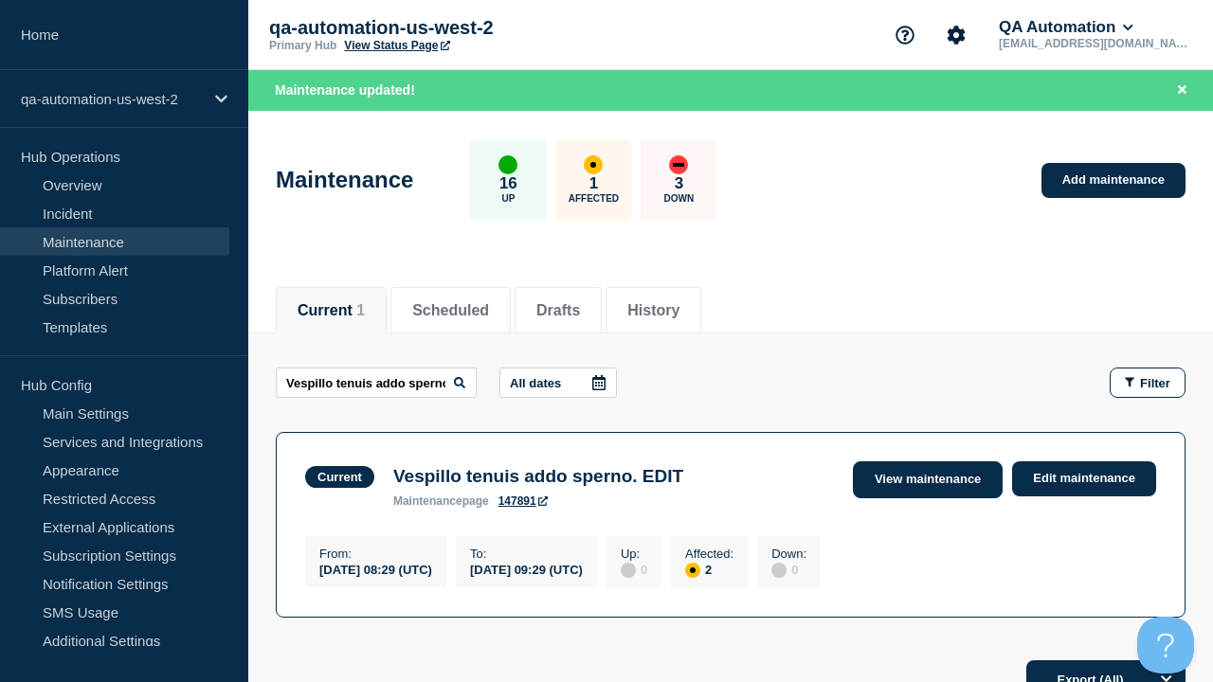
click at [930, 479] on link "View maintenance" at bounding box center [928, 479] width 150 height 37
